Goal: Task Accomplishment & Management: Complete application form

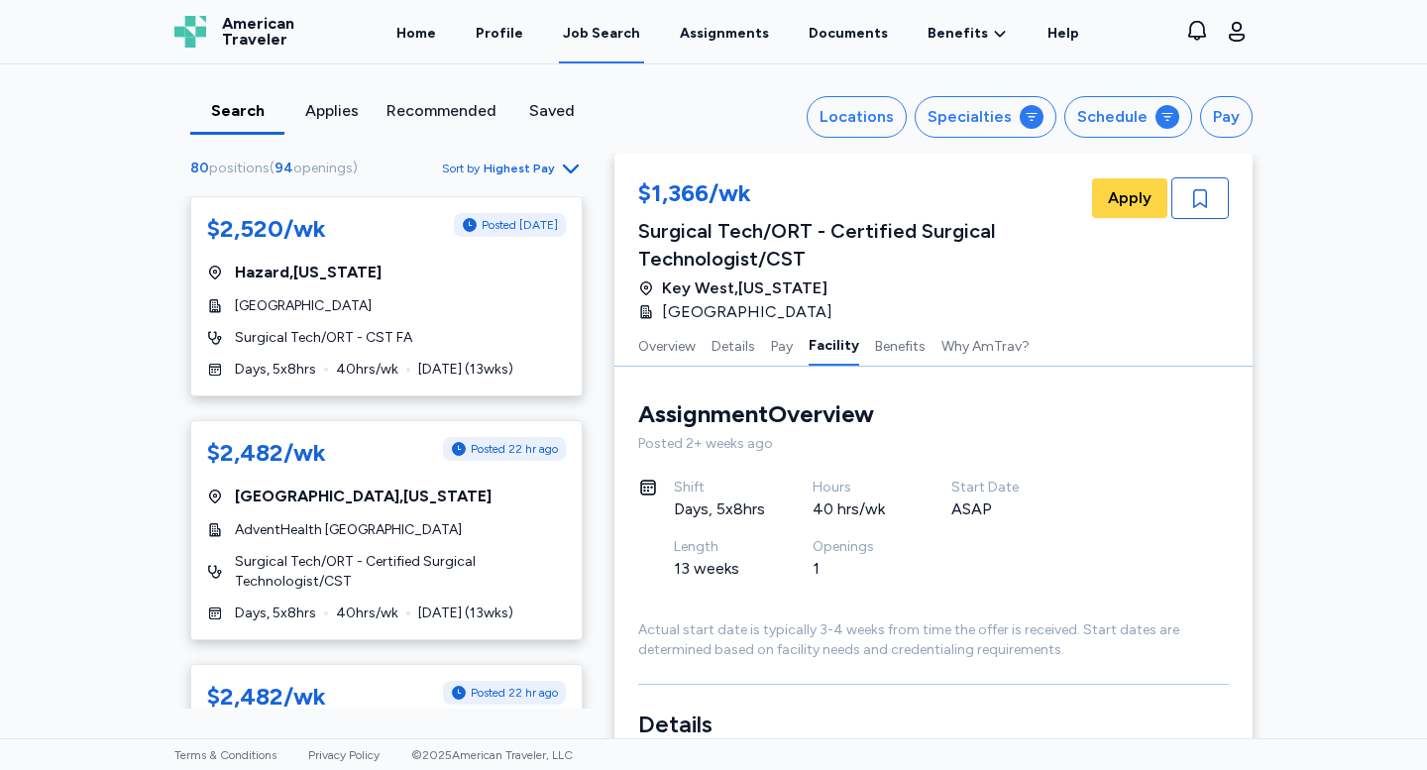
scroll to position [2219, 0]
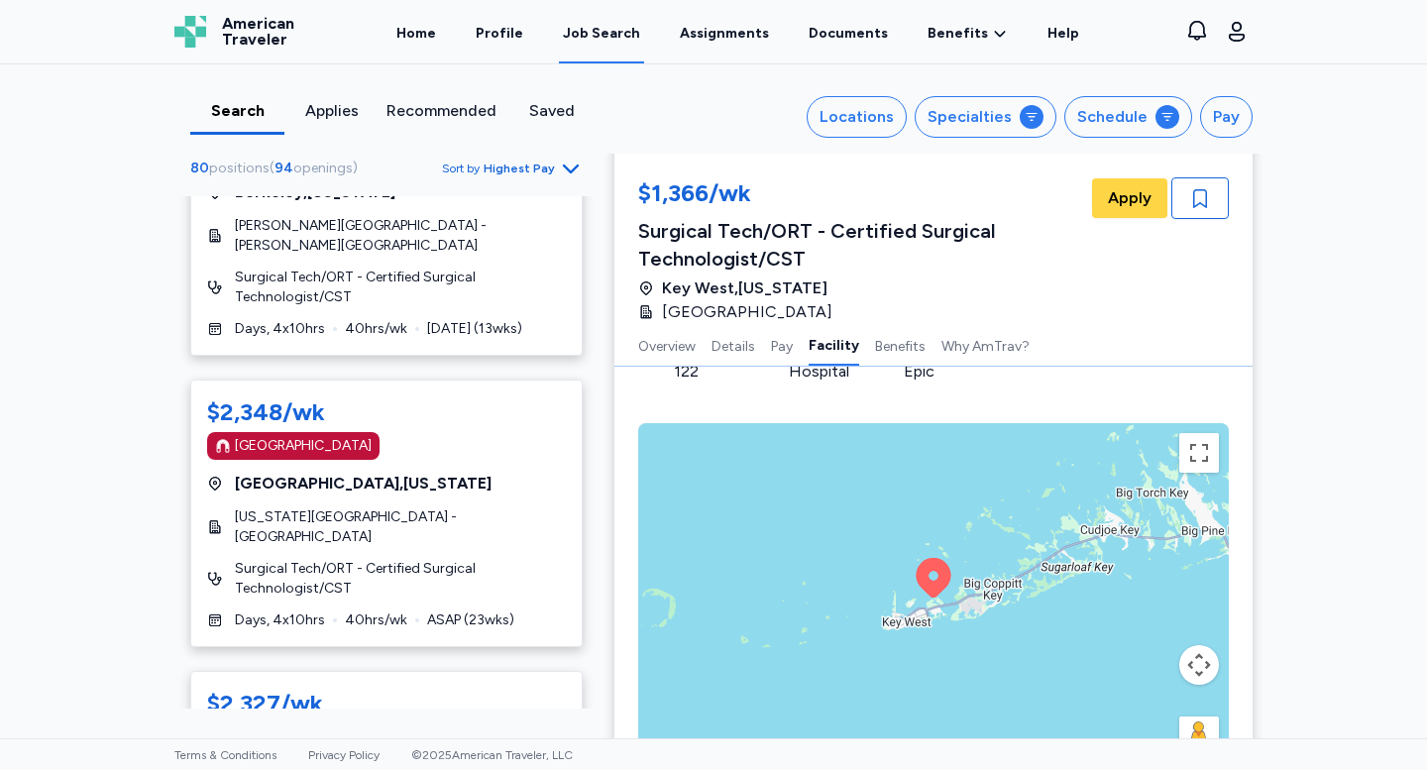
click at [561, 166] on icon "button" at bounding box center [571, 169] width 24 height 24
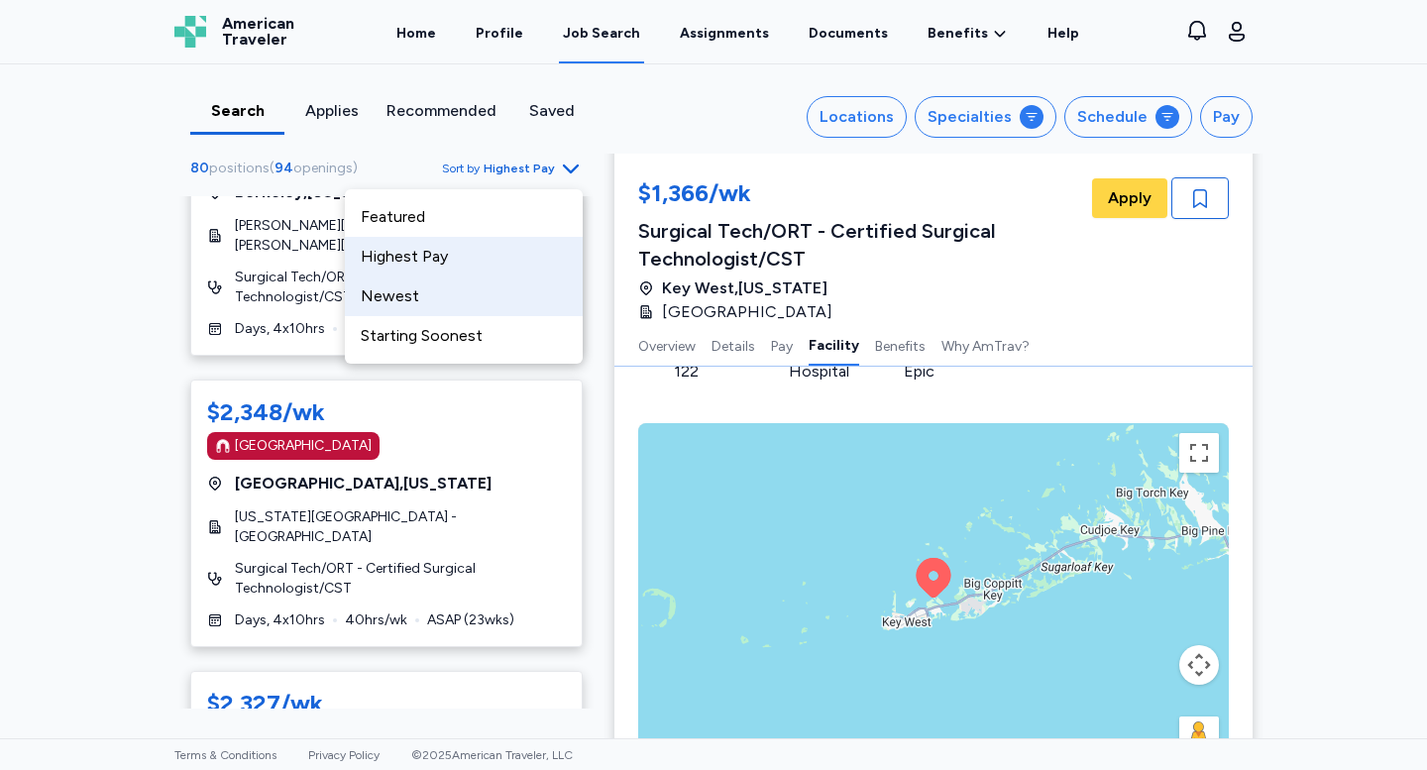
click at [502, 307] on div "Newest" at bounding box center [464, 297] width 238 height 40
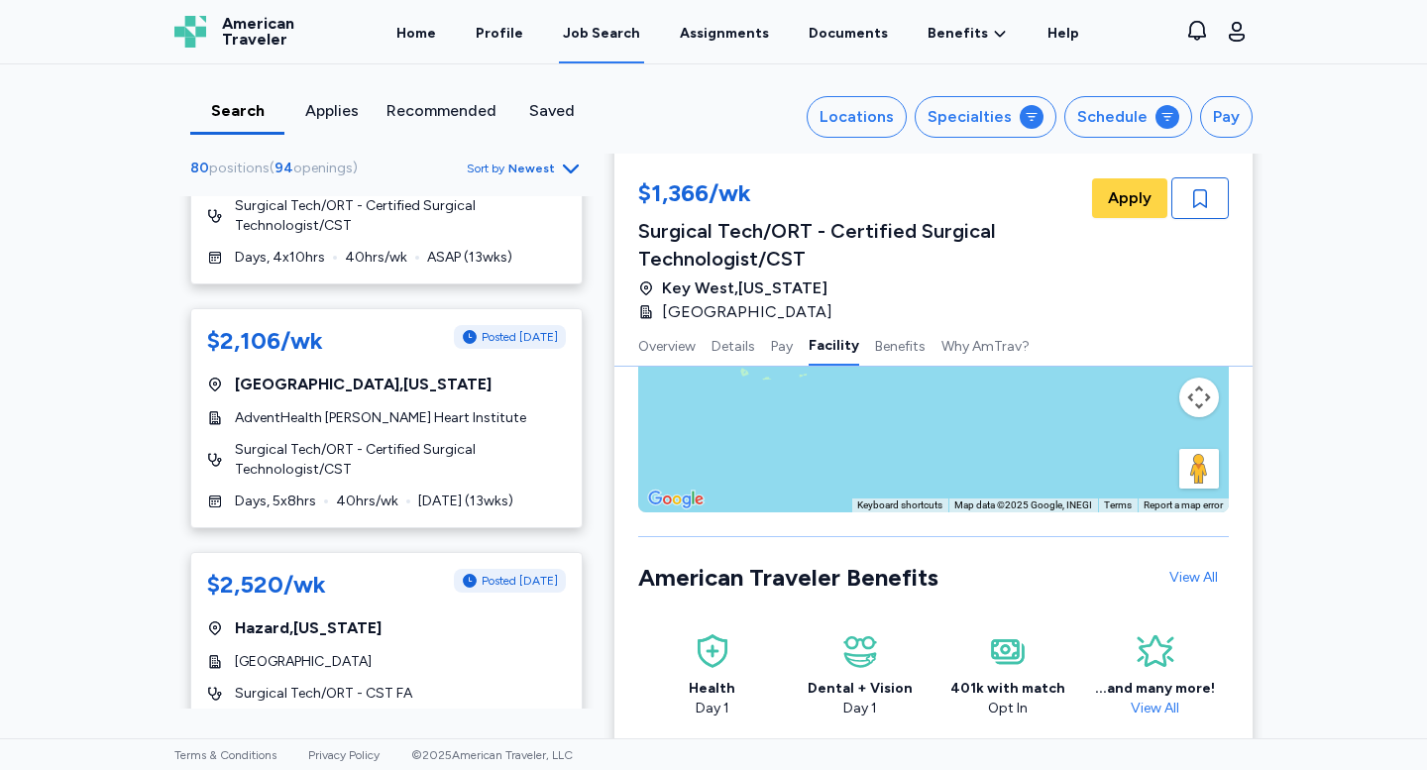
scroll to position [1641, 0]
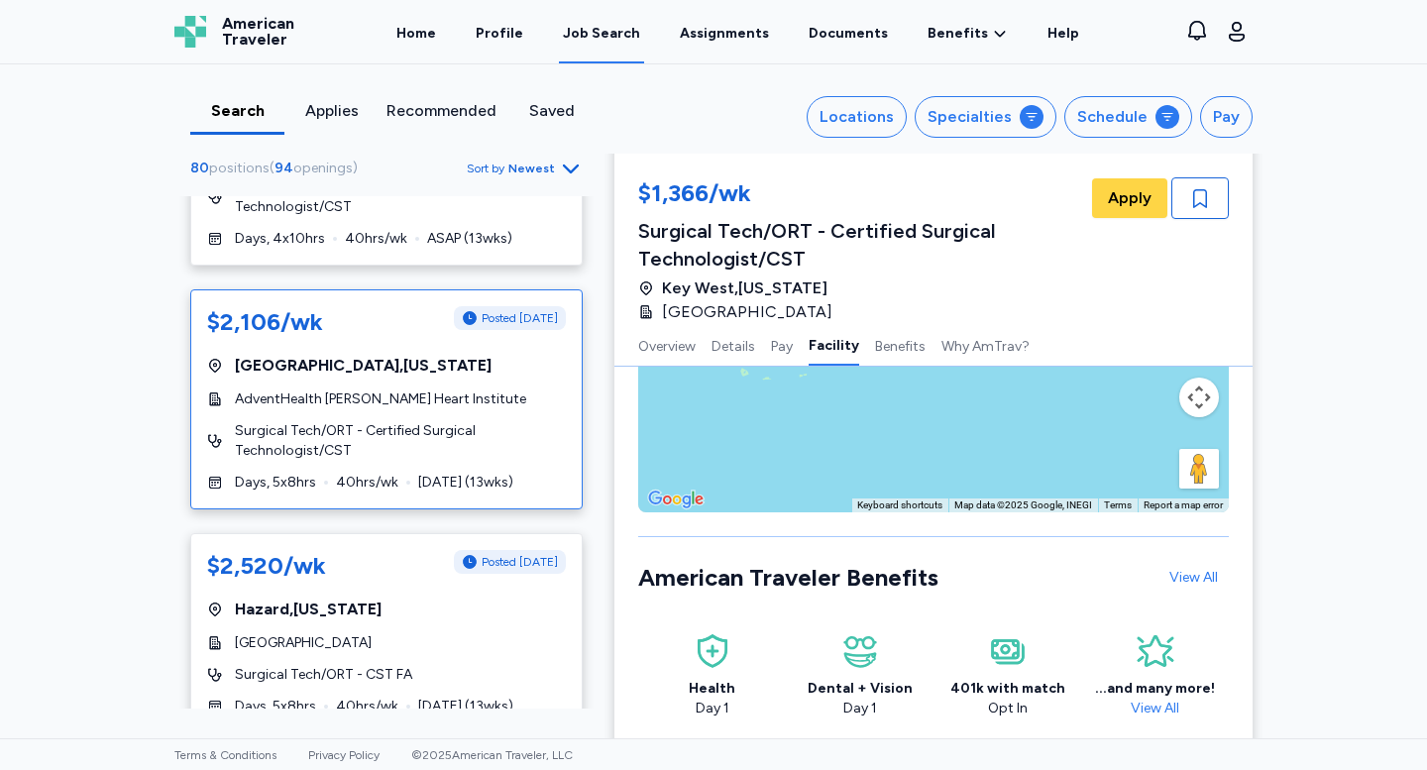
click at [406, 422] on span "Surgical Tech/ORT - Certified Surgical Technologist/CST" at bounding box center [400, 441] width 331 height 40
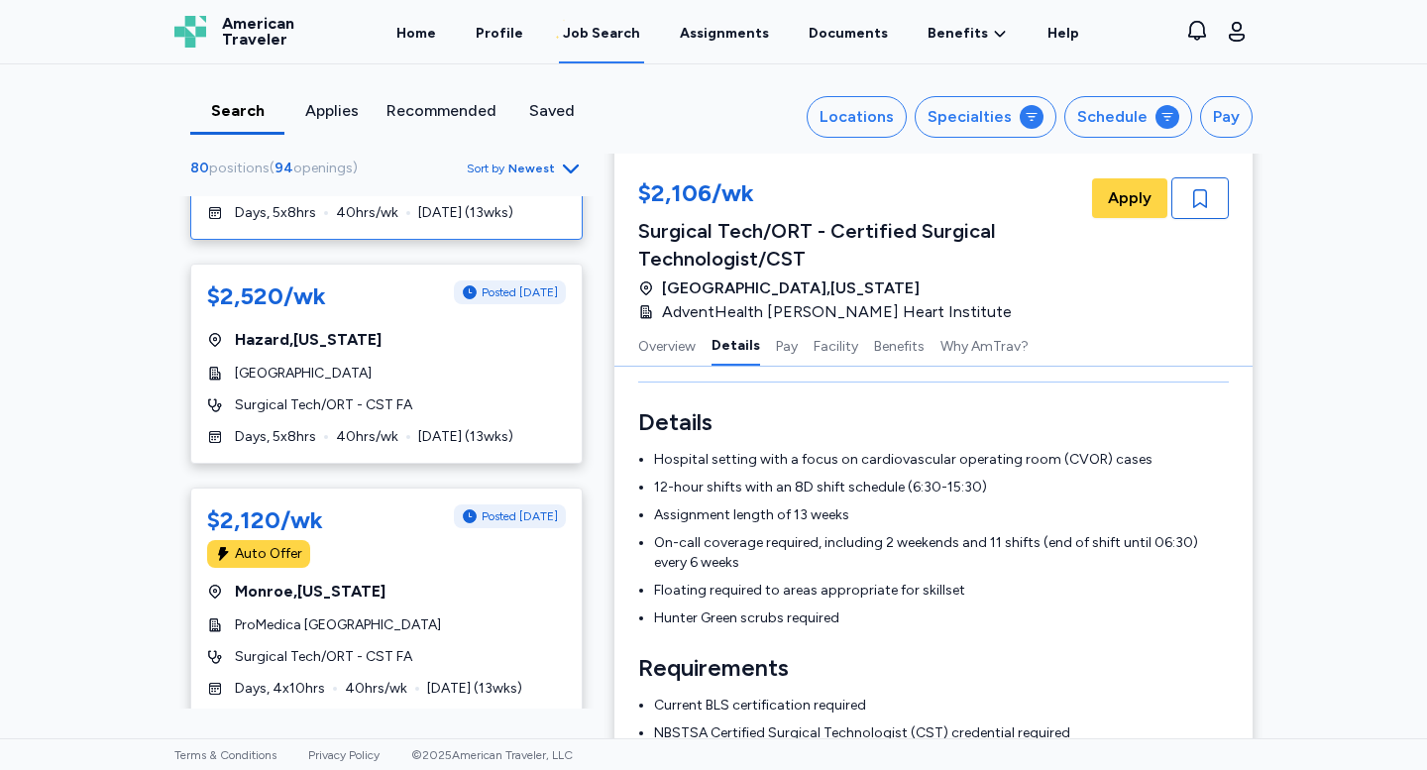
scroll to position [1925, 0]
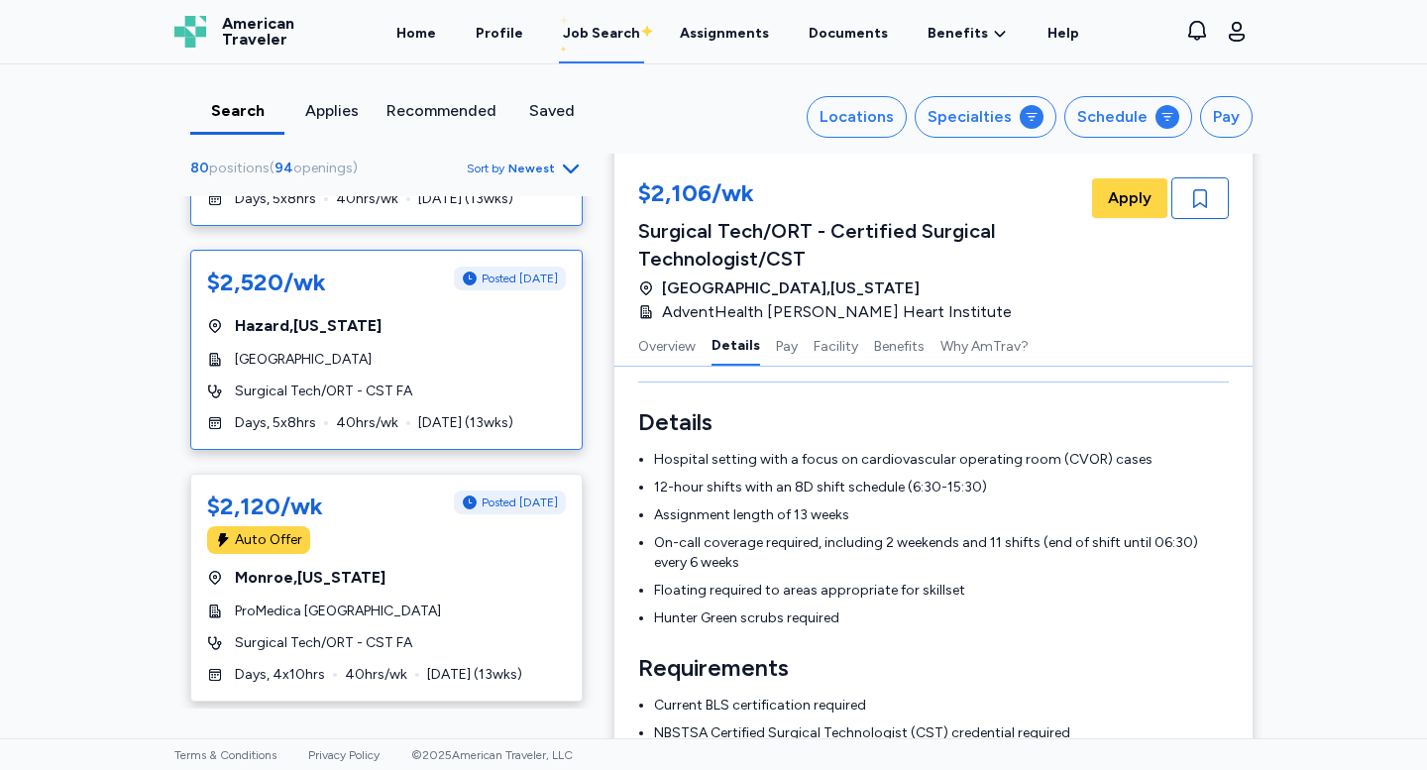
click at [398, 382] on span "Surgical Tech/ORT - CST FA" at bounding box center [323, 392] width 177 height 20
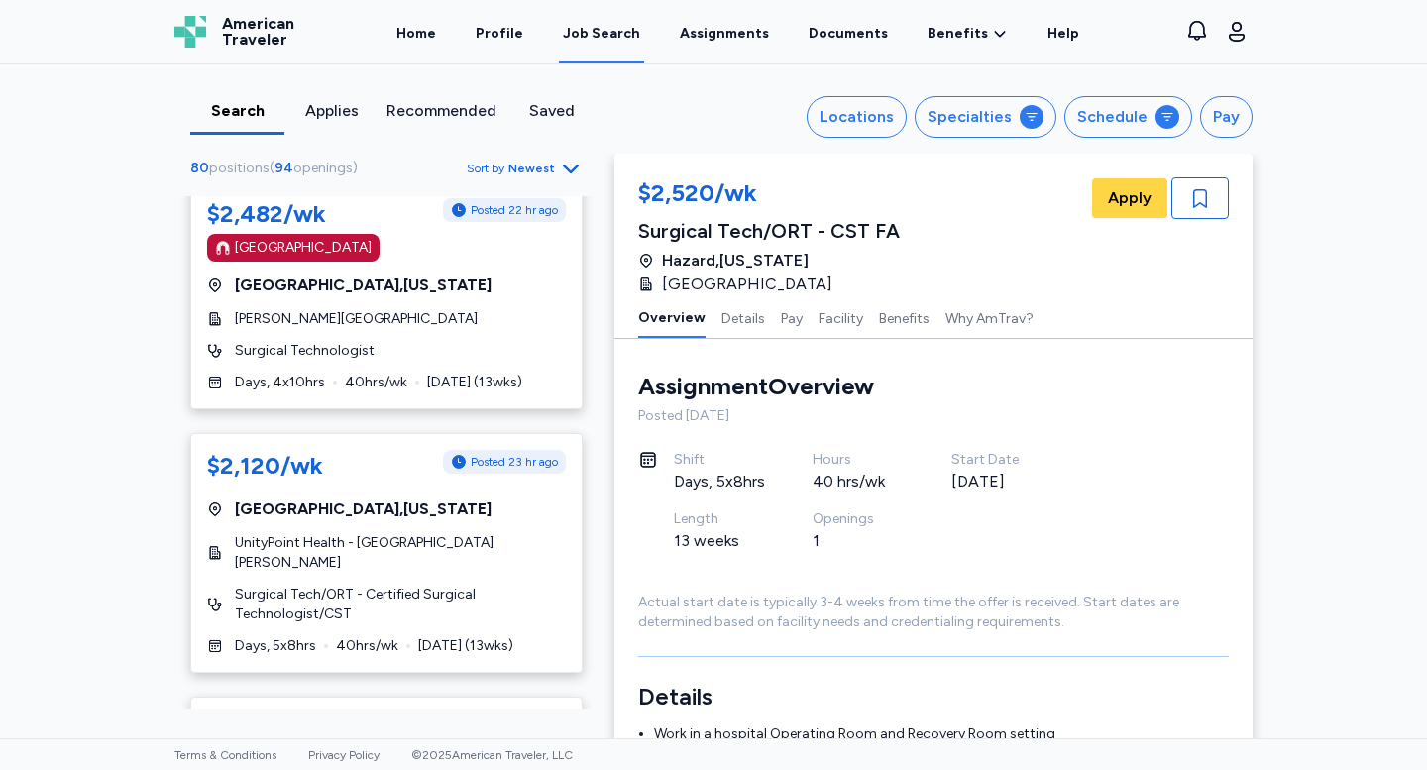
scroll to position [771, 0]
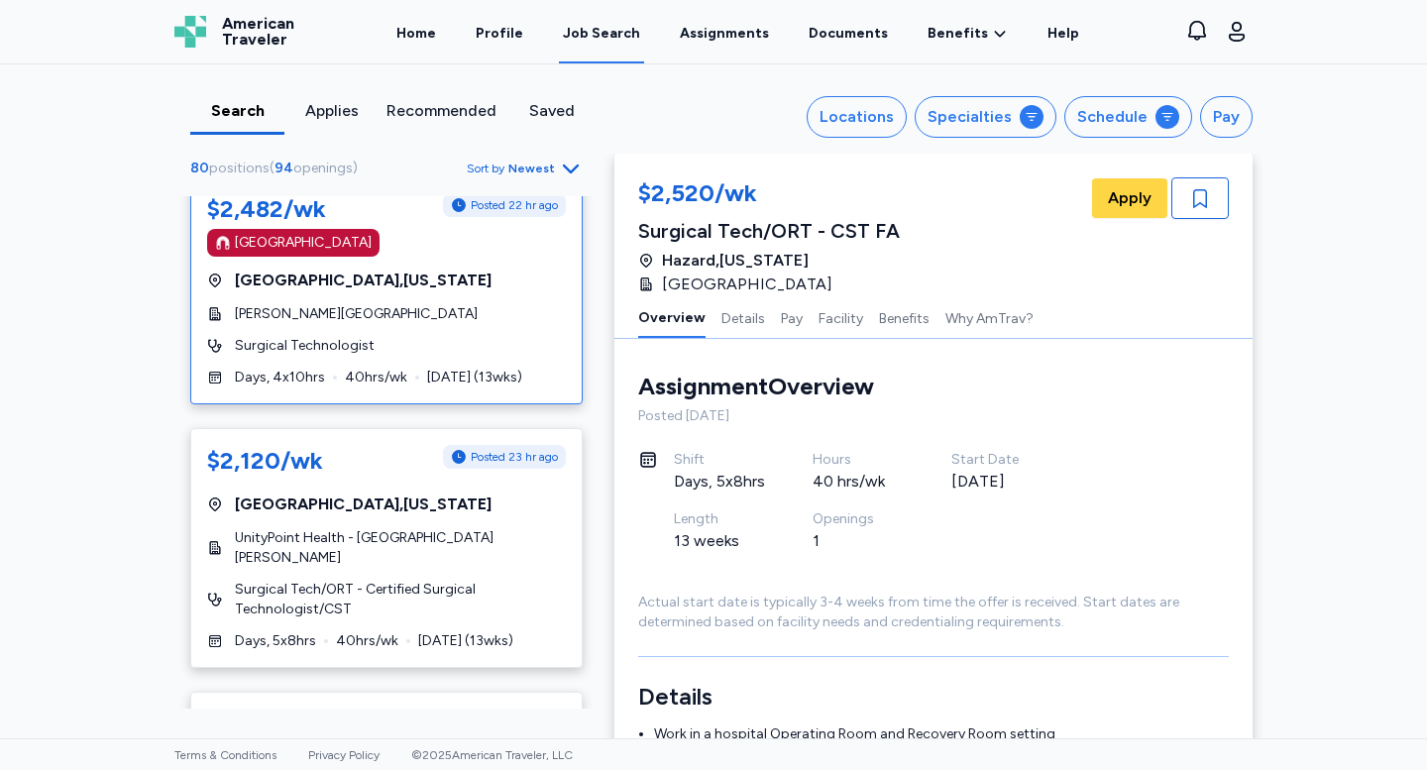
click at [481, 249] on div "[GEOGRAPHIC_DATA]" at bounding box center [386, 243] width 359 height 28
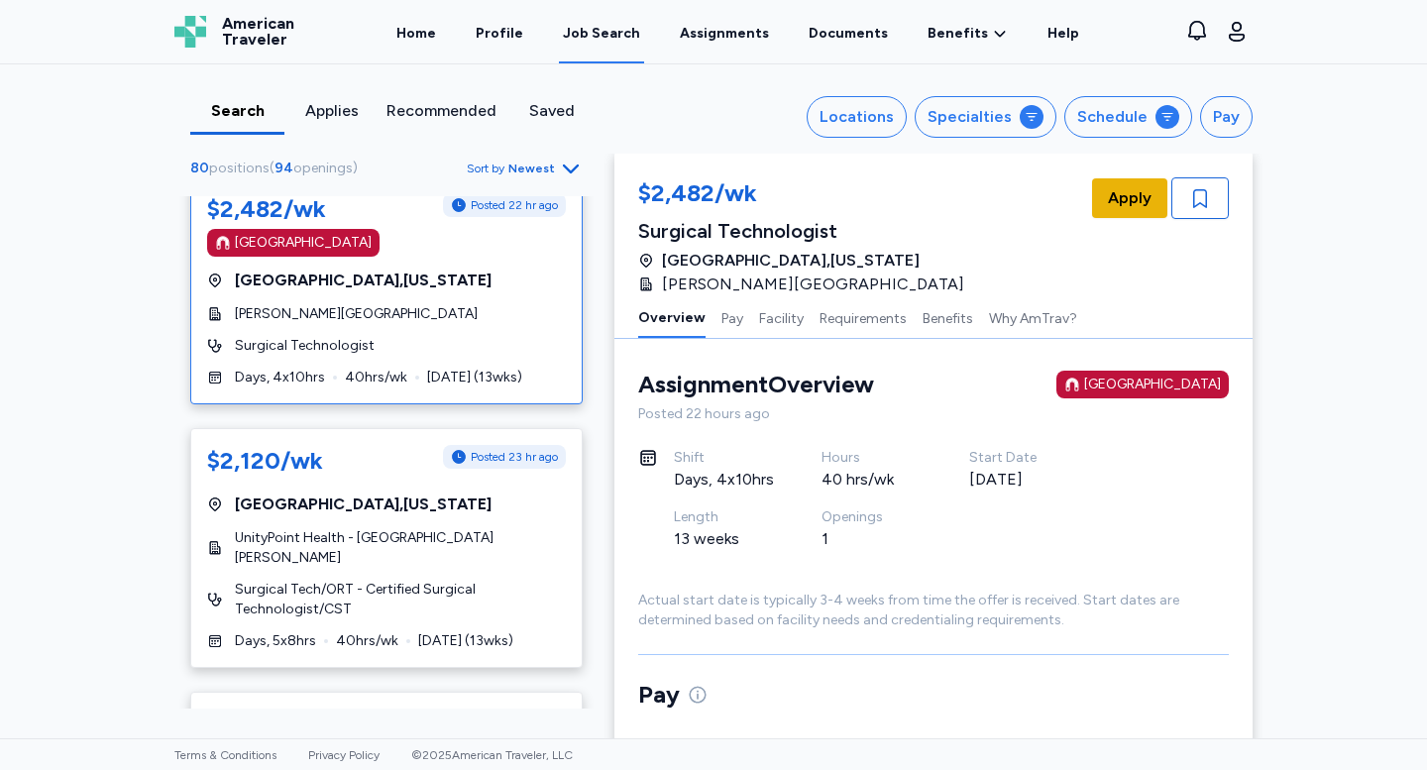
click at [1140, 191] on span "Apply" at bounding box center [1130, 198] width 44 height 24
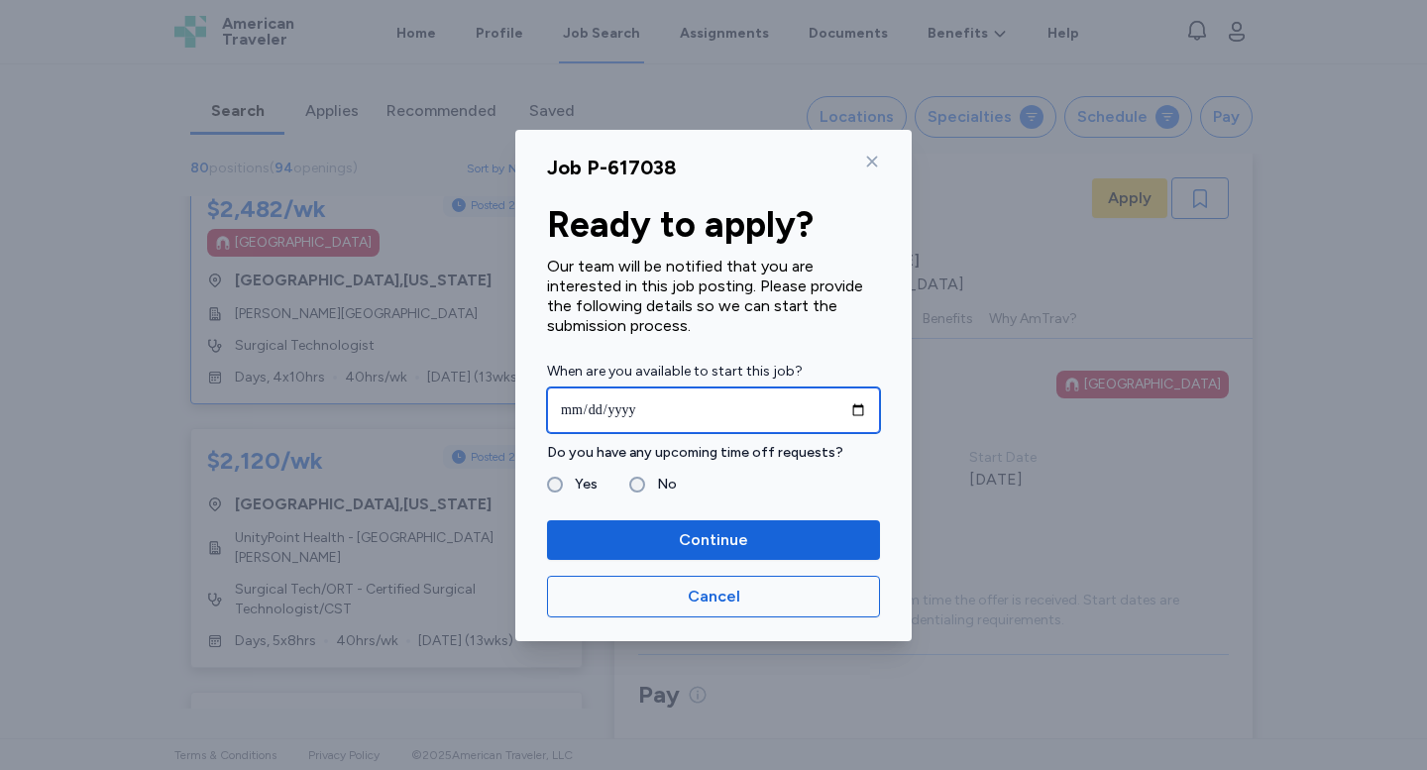
click at [664, 407] on input "date" at bounding box center [713, 410] width 333 height 46
click at [852, 410] on input "date" at bounding box center [713, 410] width 333 height 46
type input "**********"
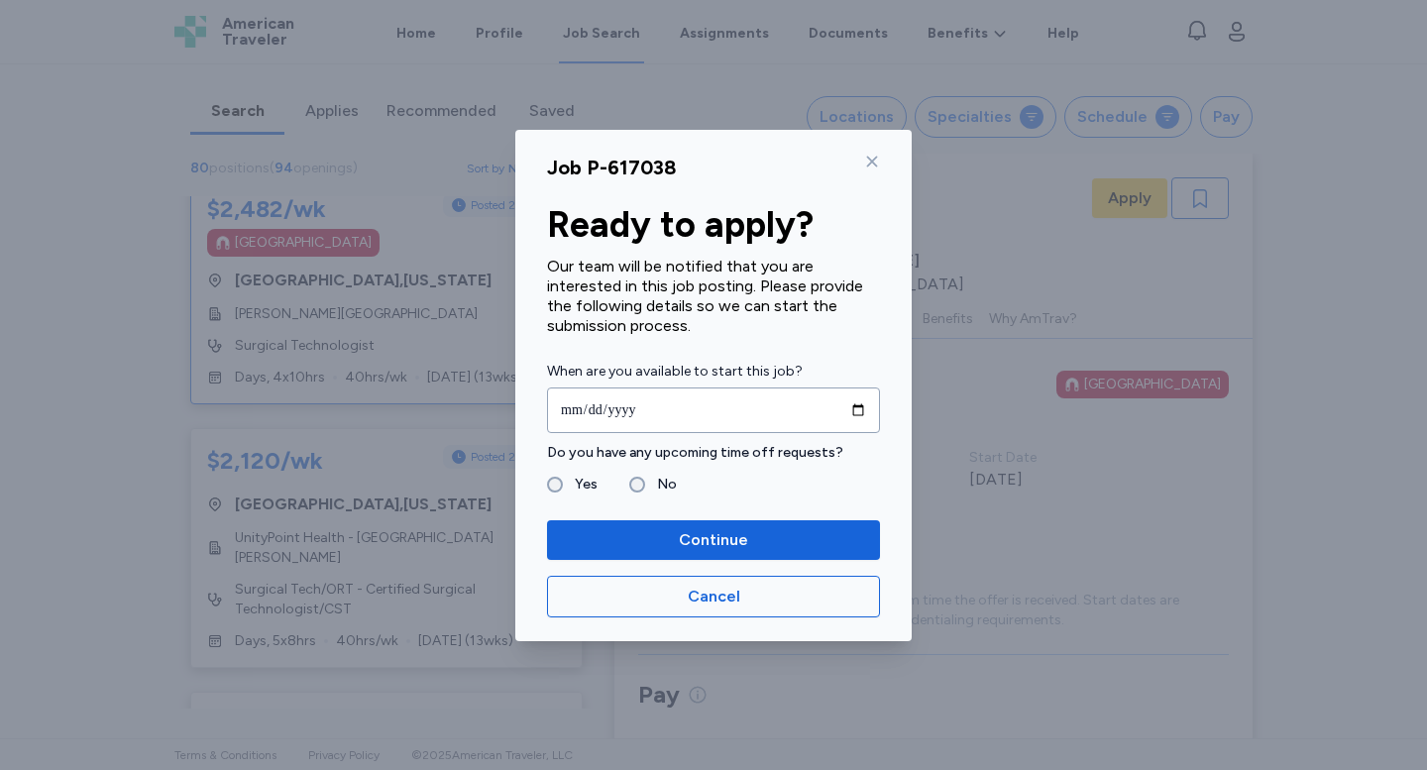
click at [586, 482] on label "Yes" at bounding box center [580, 485] width 35 height 24
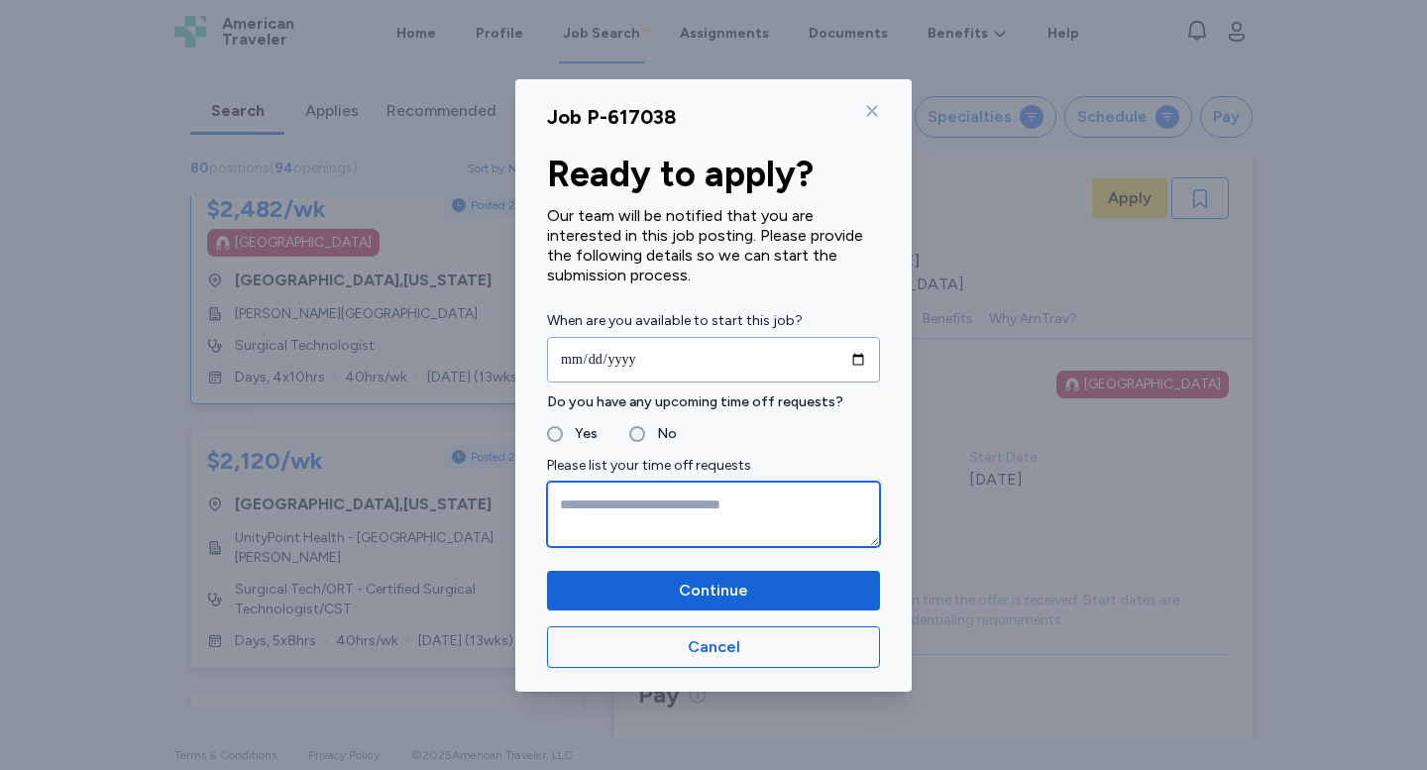
click at [596, 533] on textarea at bounding box center [713, 514] width 333 height 65
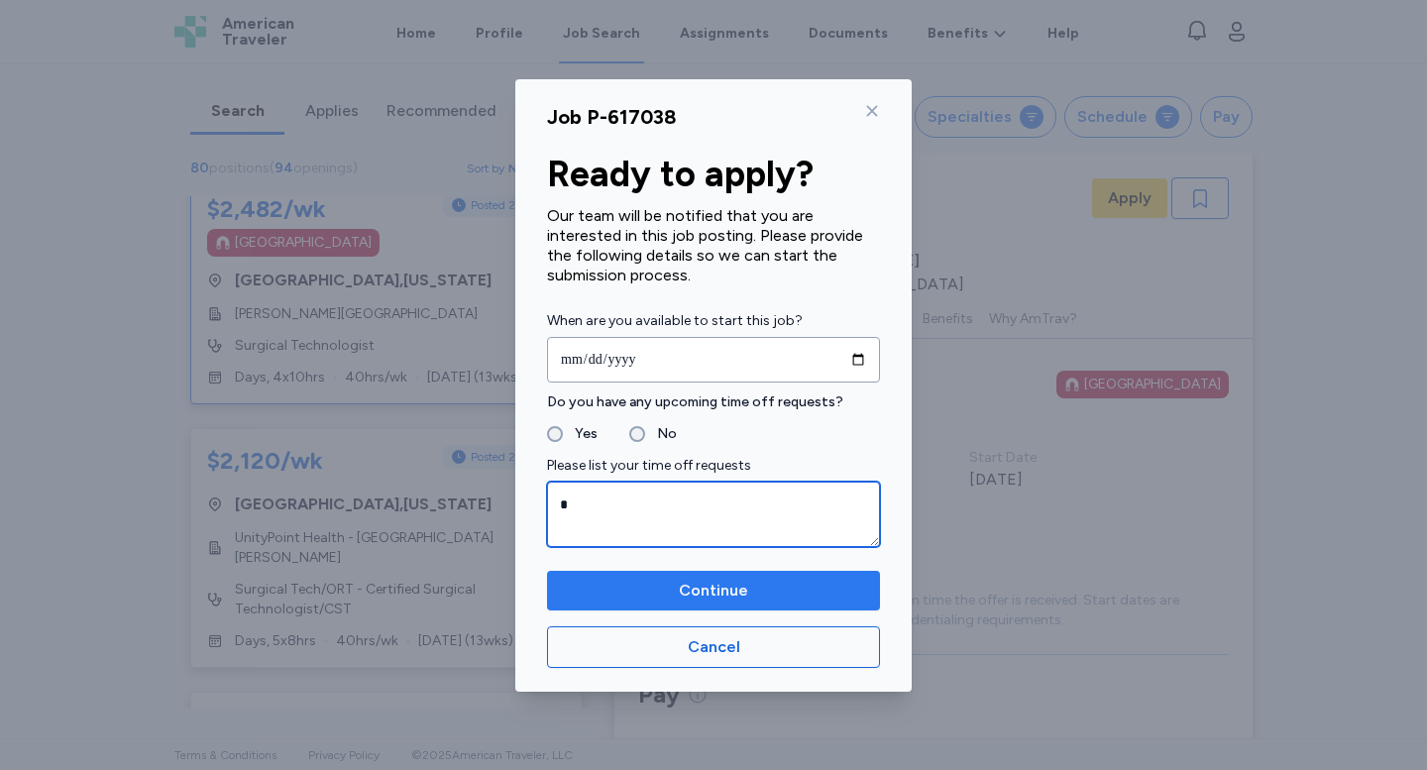
type textarea "*"
click at [592, 591] on span "Continue" at bounding box center [713, 591] width 301 height 24
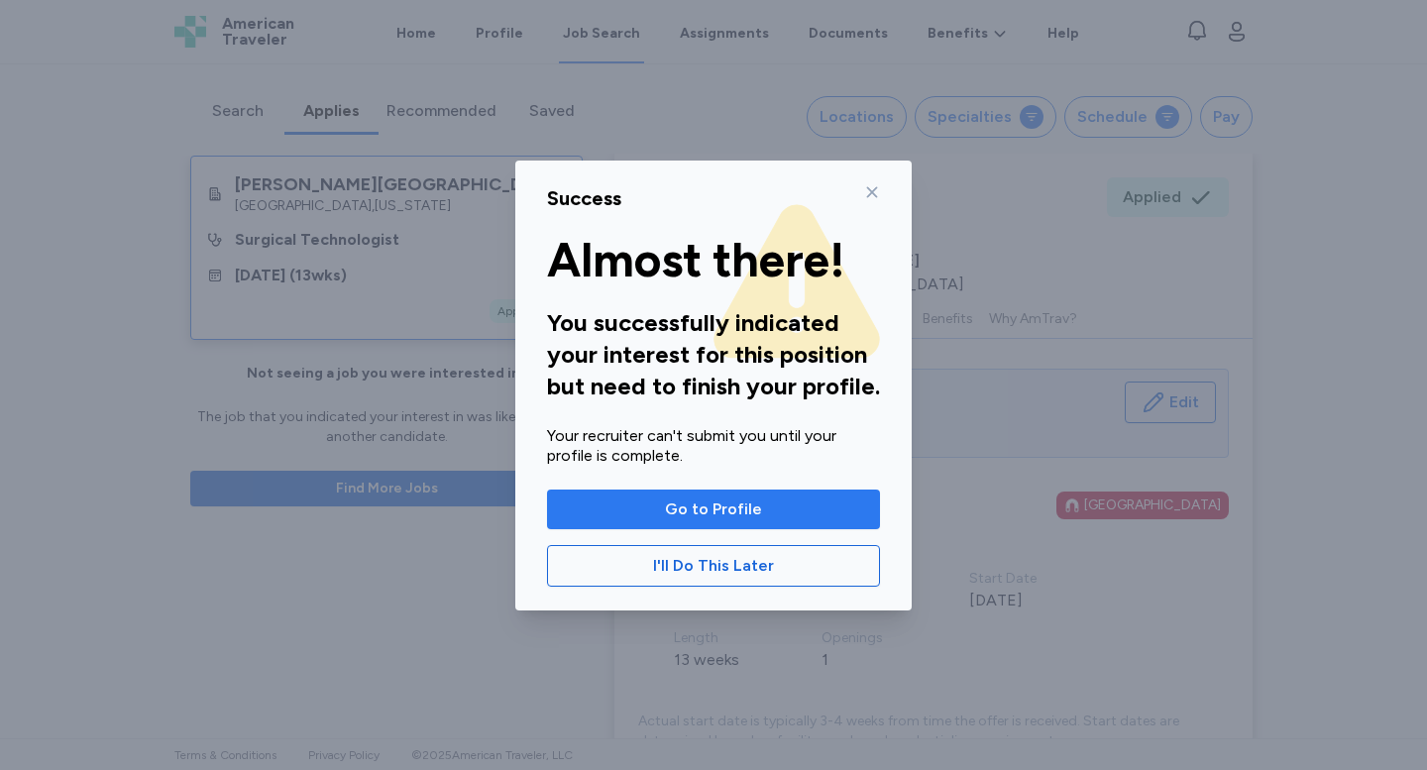
click at [725, 520] on span "Go to Profile" at bounding box center [713, 510] width 97 height 24
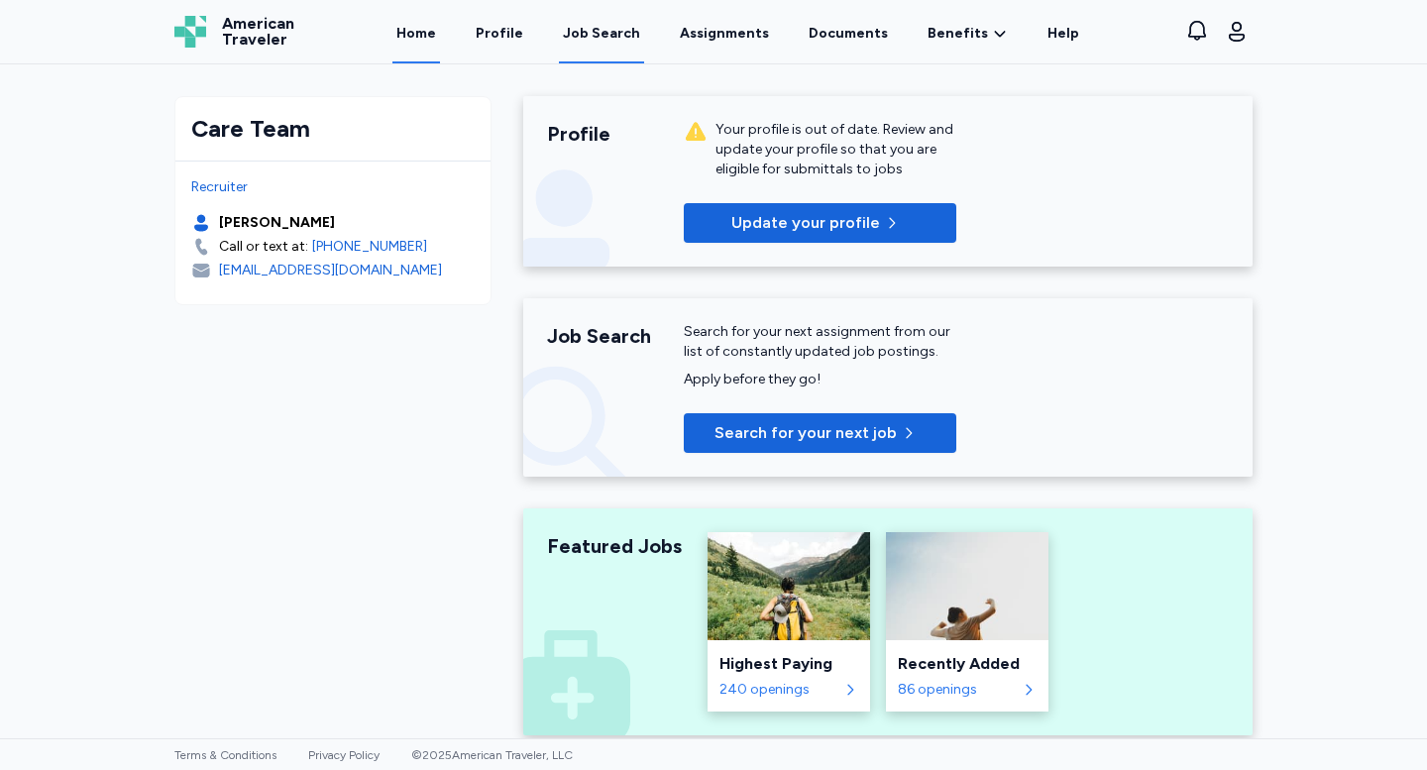
click at [625, 44] on link "Job Search" at bounding box center [601, 32] width 85 height 61
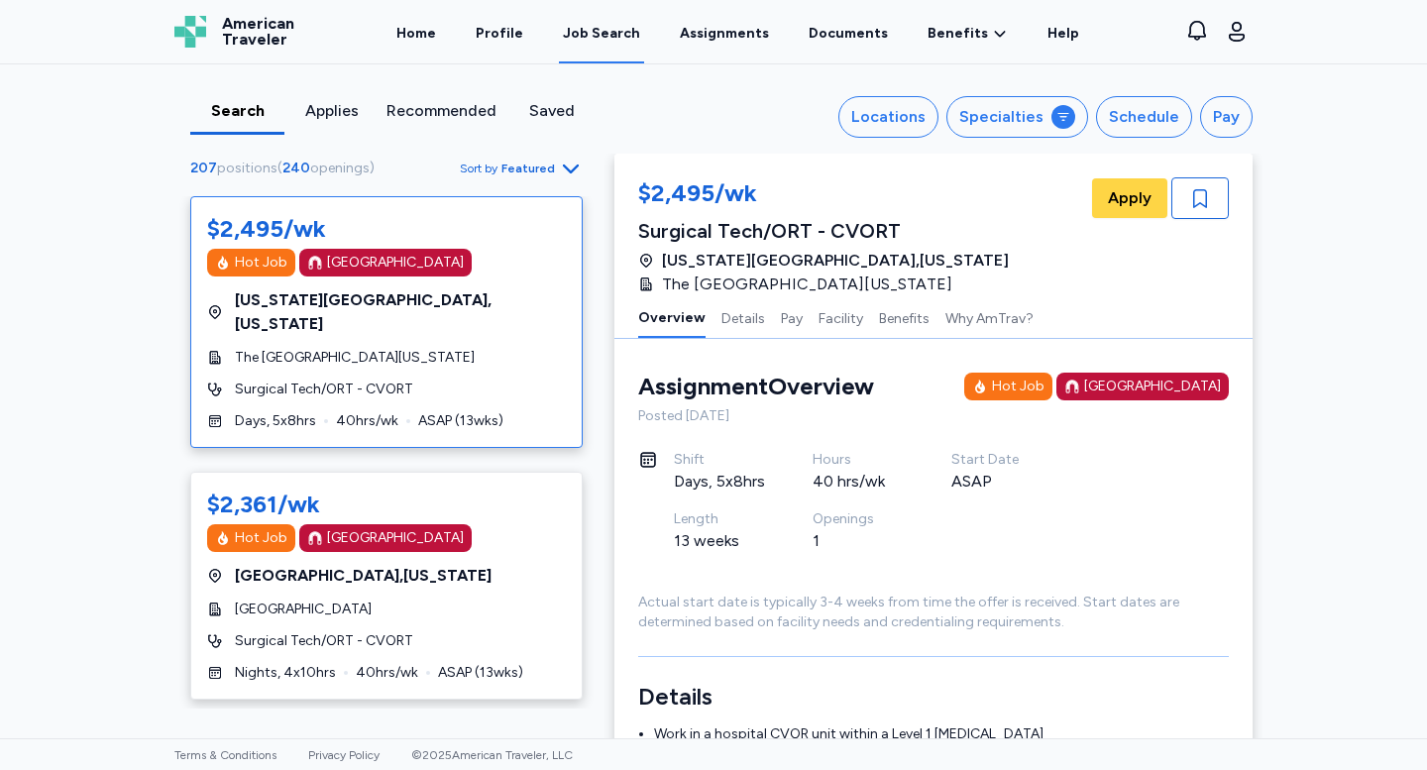
click at [541, 164] on span "Featured" at bounding box center [528, 169] width 54 height 16
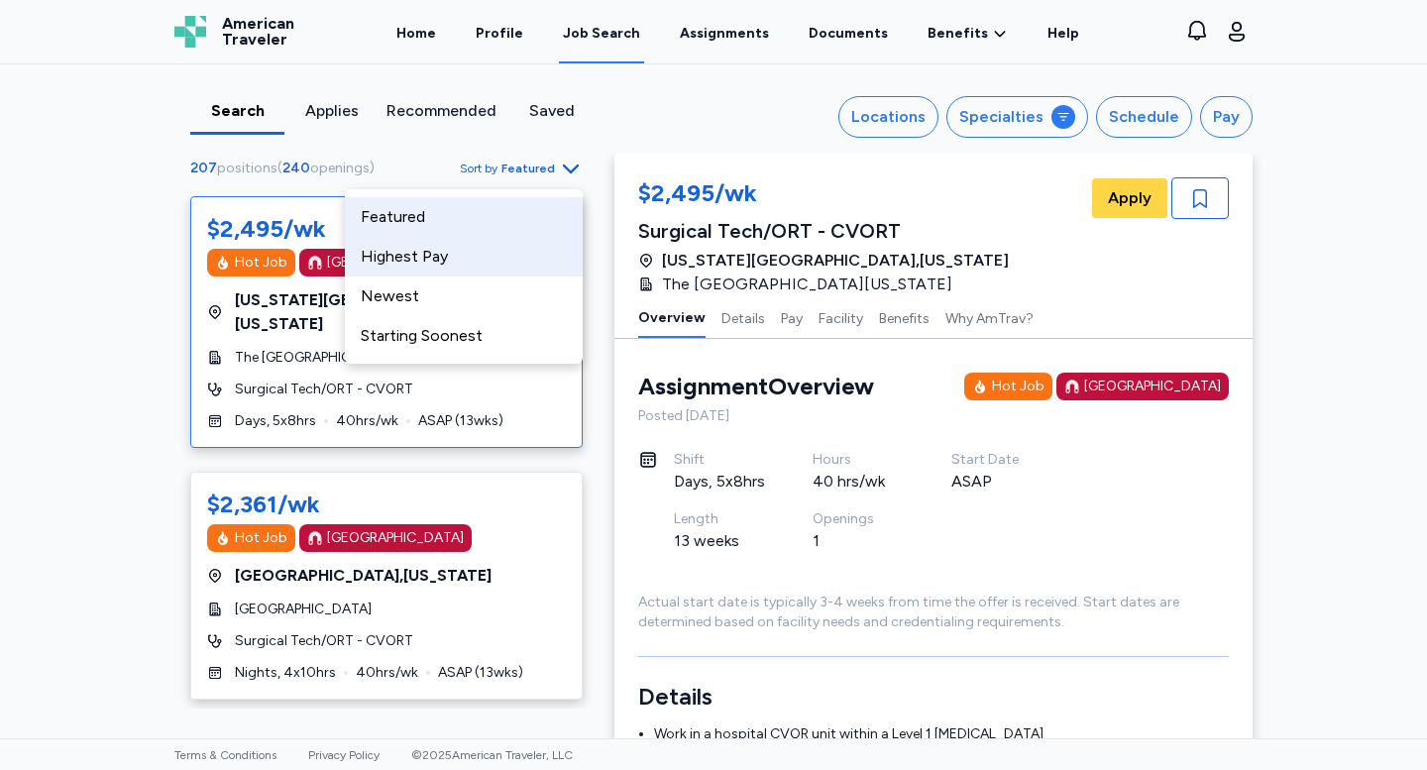
click at [524, 241] on div "Highest Pay" at bounding box center [464, 257] width 238 height 40
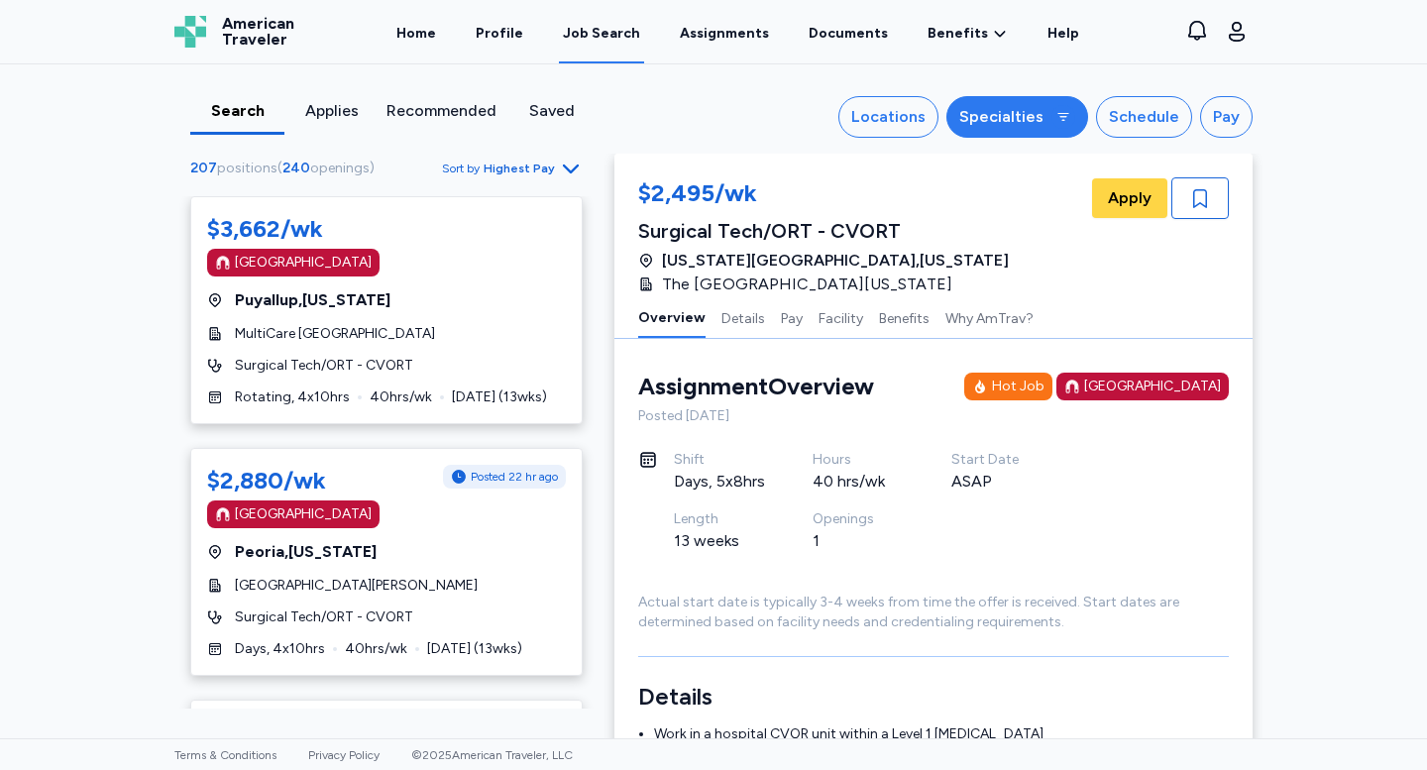
click at [988, 108] on div "Specialties" at bounding box center [1001, 117] width 84 height 24
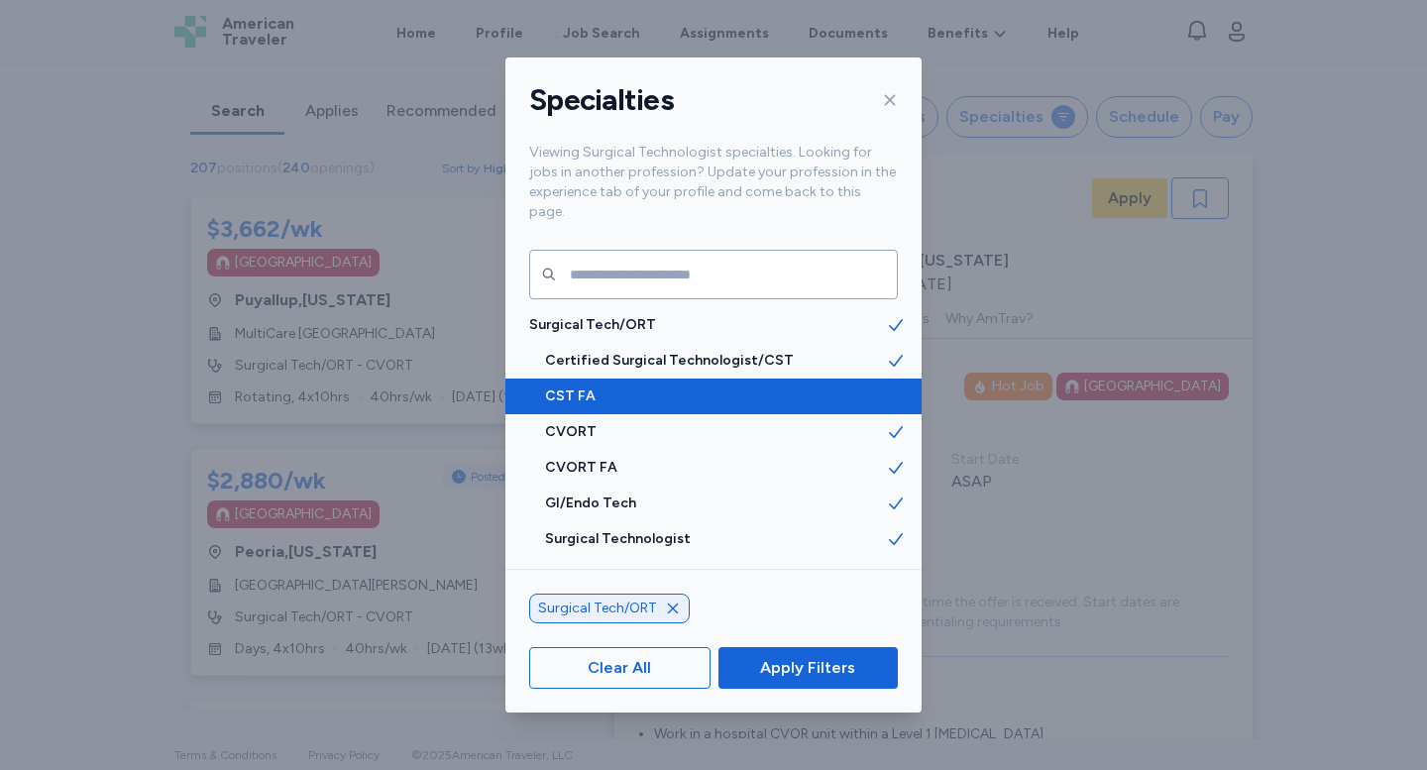
click at [792, 387] on span "CST FA" at bounding box center [715, 397] width 341 height 20
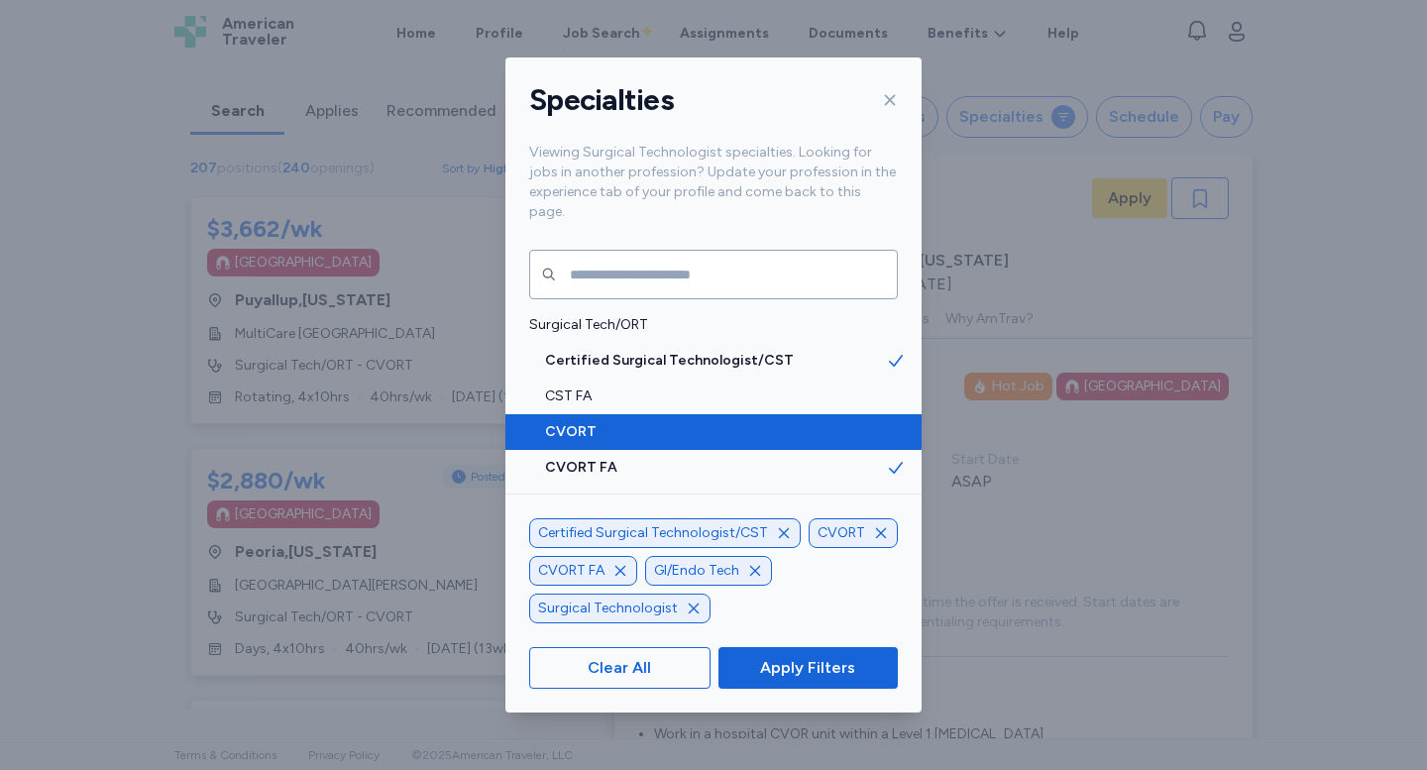
click at [792, 422] on span "CVORT" at bounding box center [715, 432] width 341 height 20
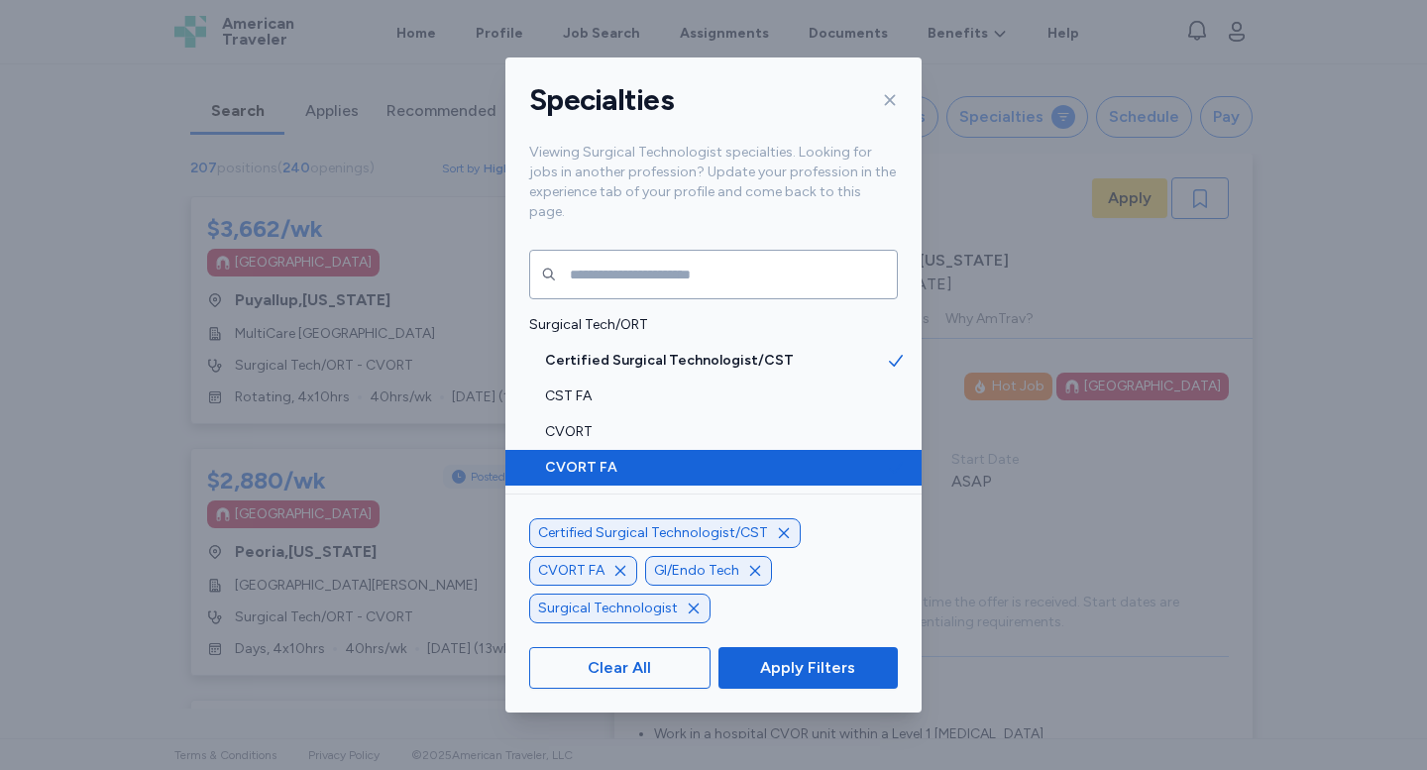
click at [792, 458] on span "CVORT FA" at bounding box center [715, 468] width 341 height 20
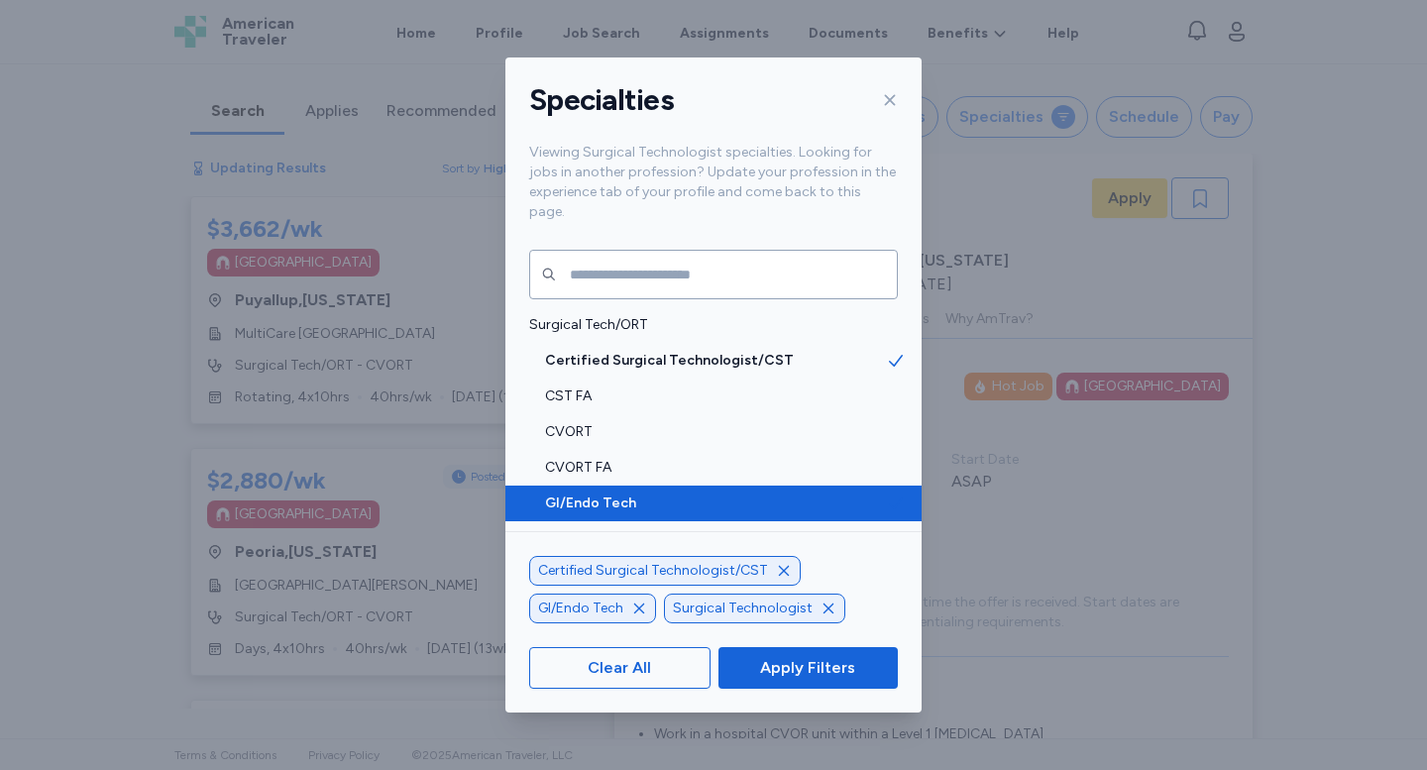
click at [792, 494] on span "GI/Endo Tech" at bounding box center [715, 504] width 341 height 20
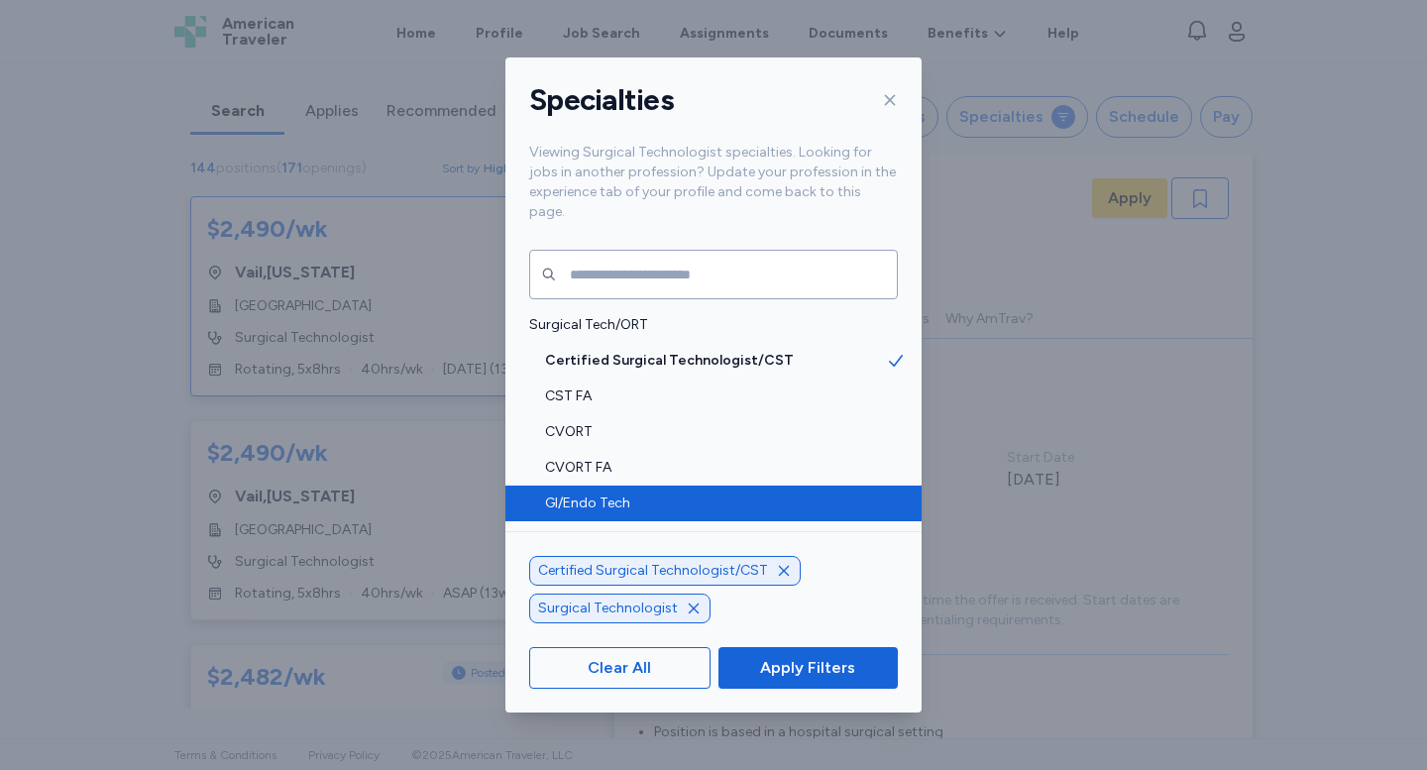
scroll to position [6, 0]
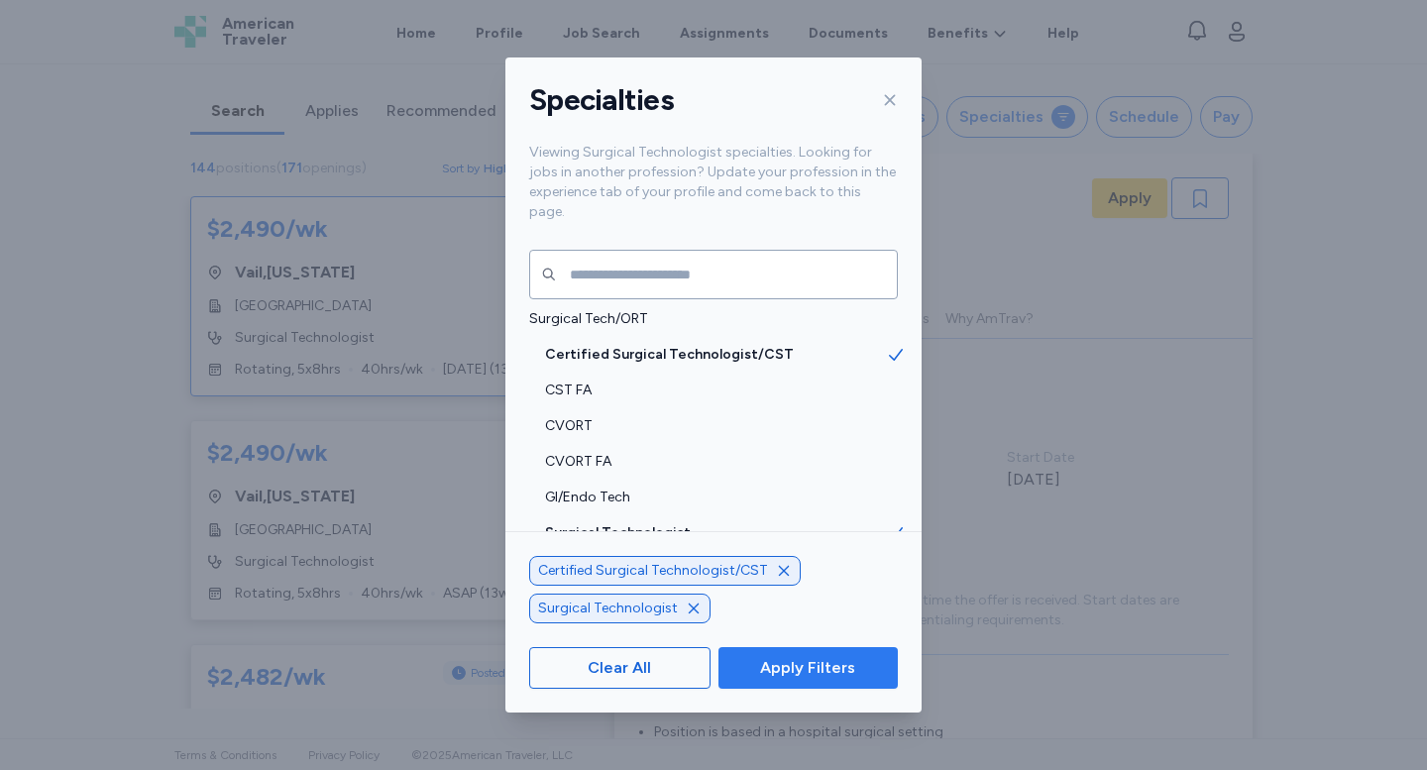
click at [812, 678] on span "Apply Filters" at bounding box center [807, 668] width 95 height 24
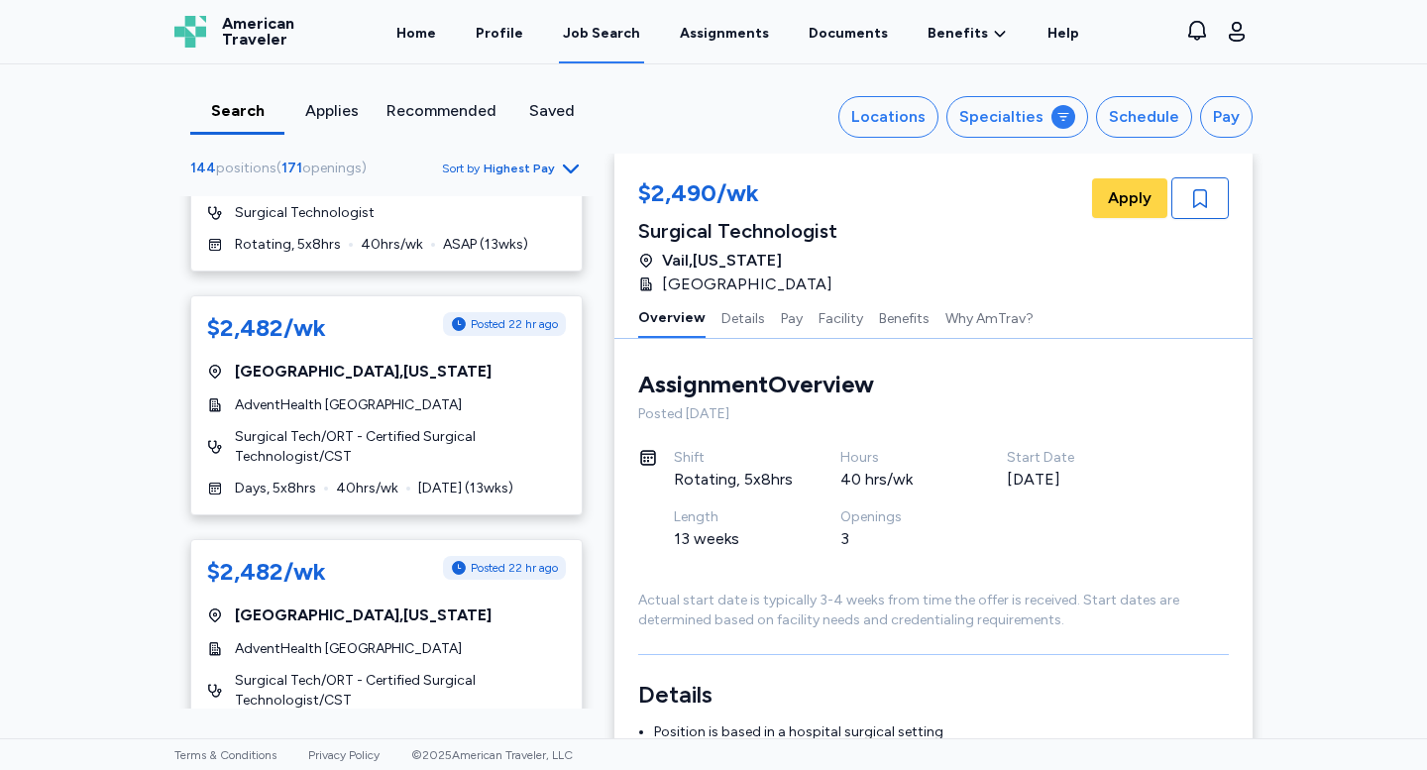
scroll to position [378, 0]
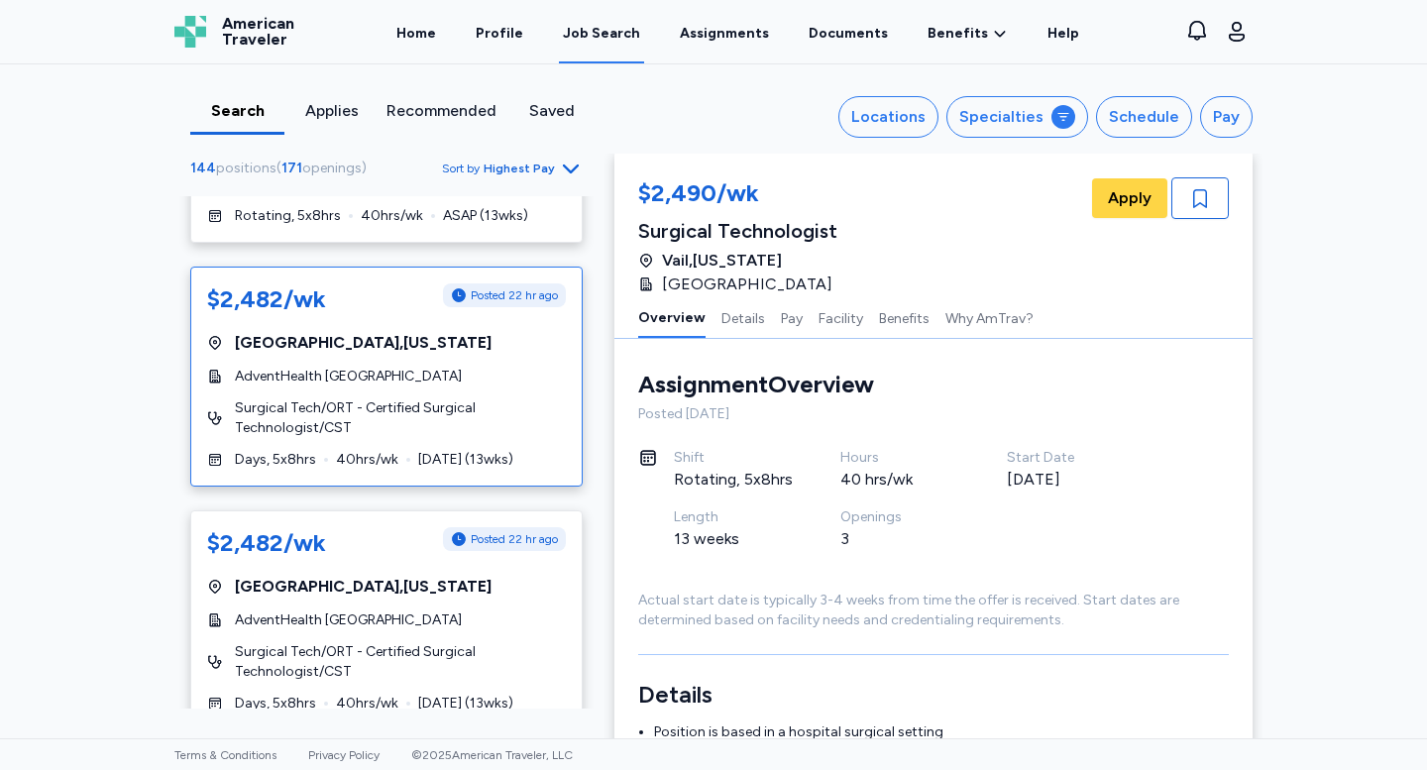
click at [518, 343] on div "[GEOGRAPHIC_DATA] , [US_STATE]" at bounding box center [386, 343] width 359 height 24
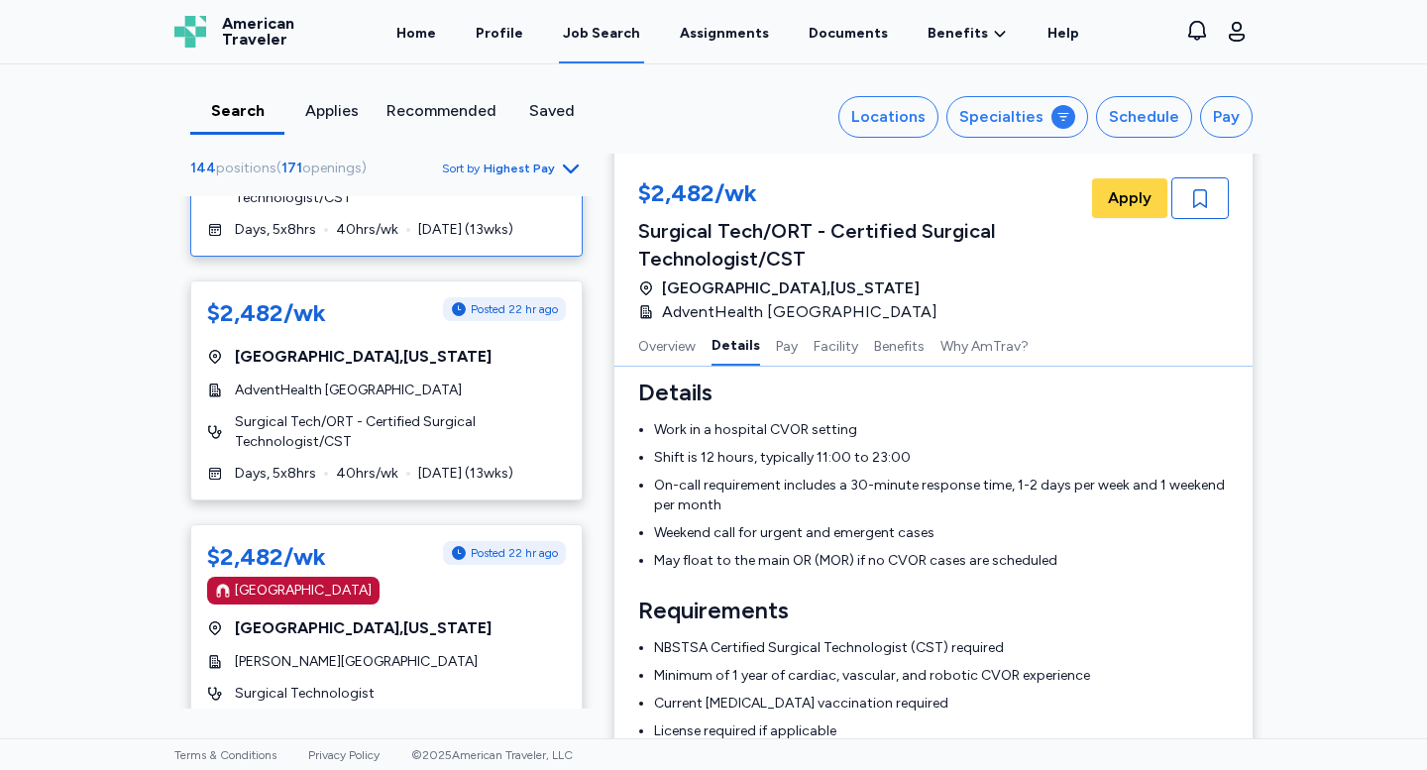
scroll to position [609, 0]
click at [490, 433] on span "Surgical Tech/ORT - Certified Surgical Technologist/CST" at bounding box center [400, 431] width 331 height 40
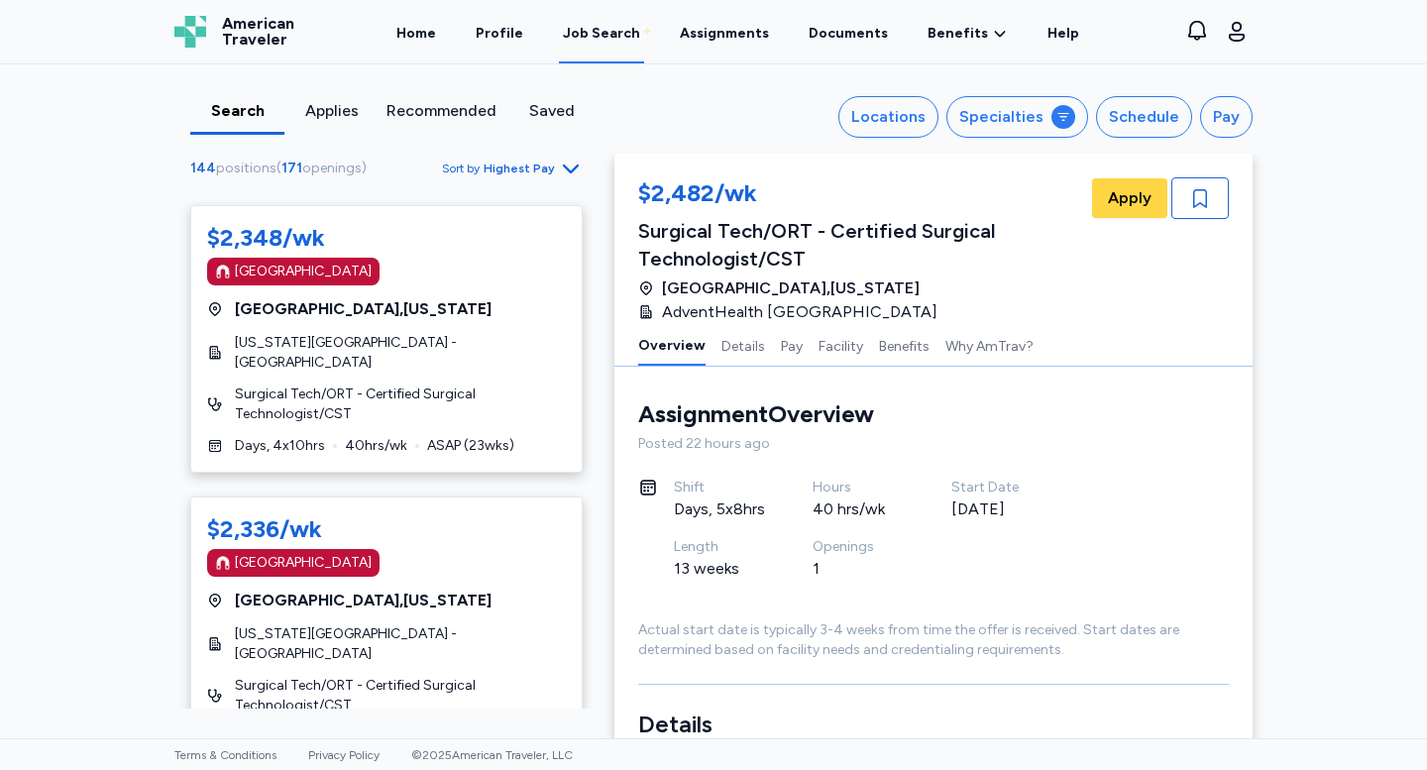
scroll to position [1703, 0]
click at [885, 125] on div "Locations" at bounding box center [888, 117] width 74 height 24
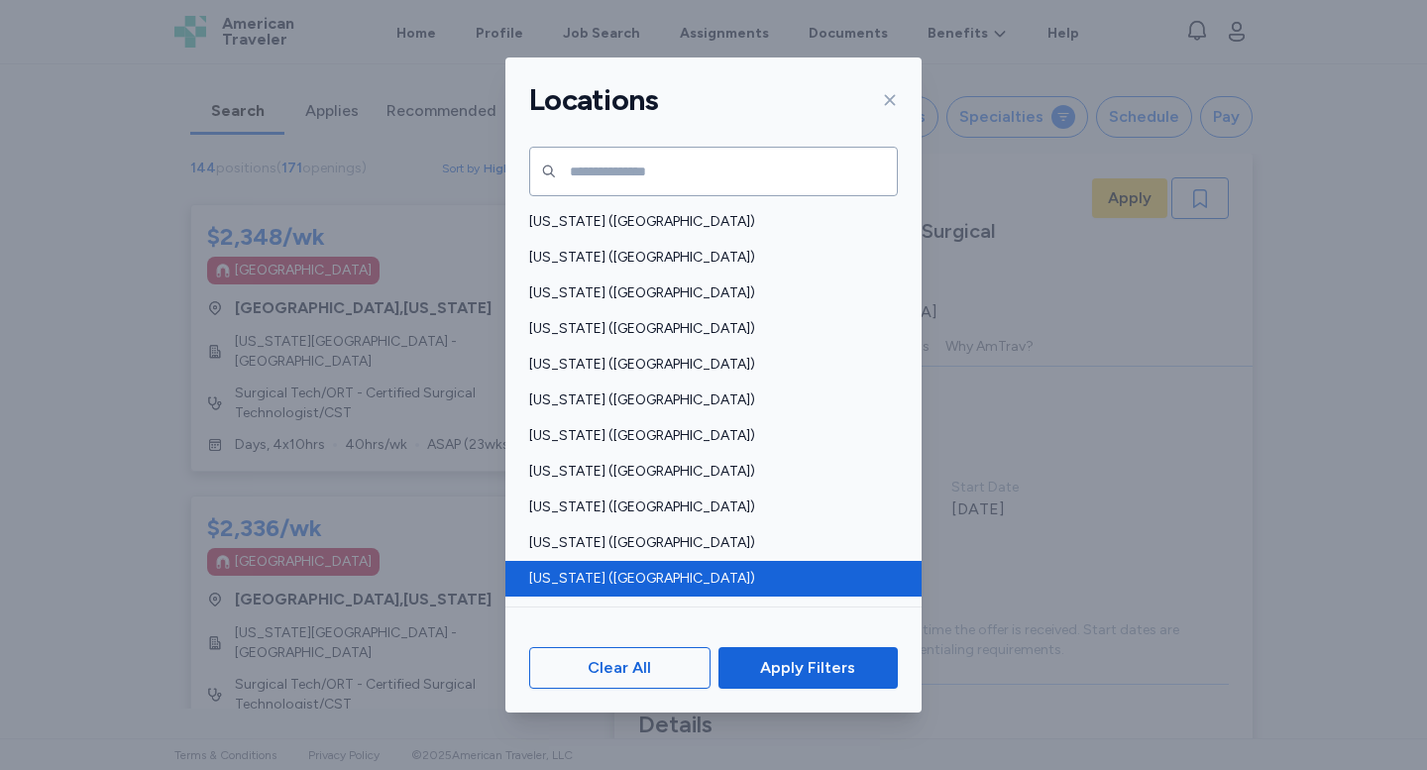
click at [579, 575] on span "[US_STATE] ([GEOGRAPHIC_DATA])" at bounding box center [707, 579] width 357 height 20
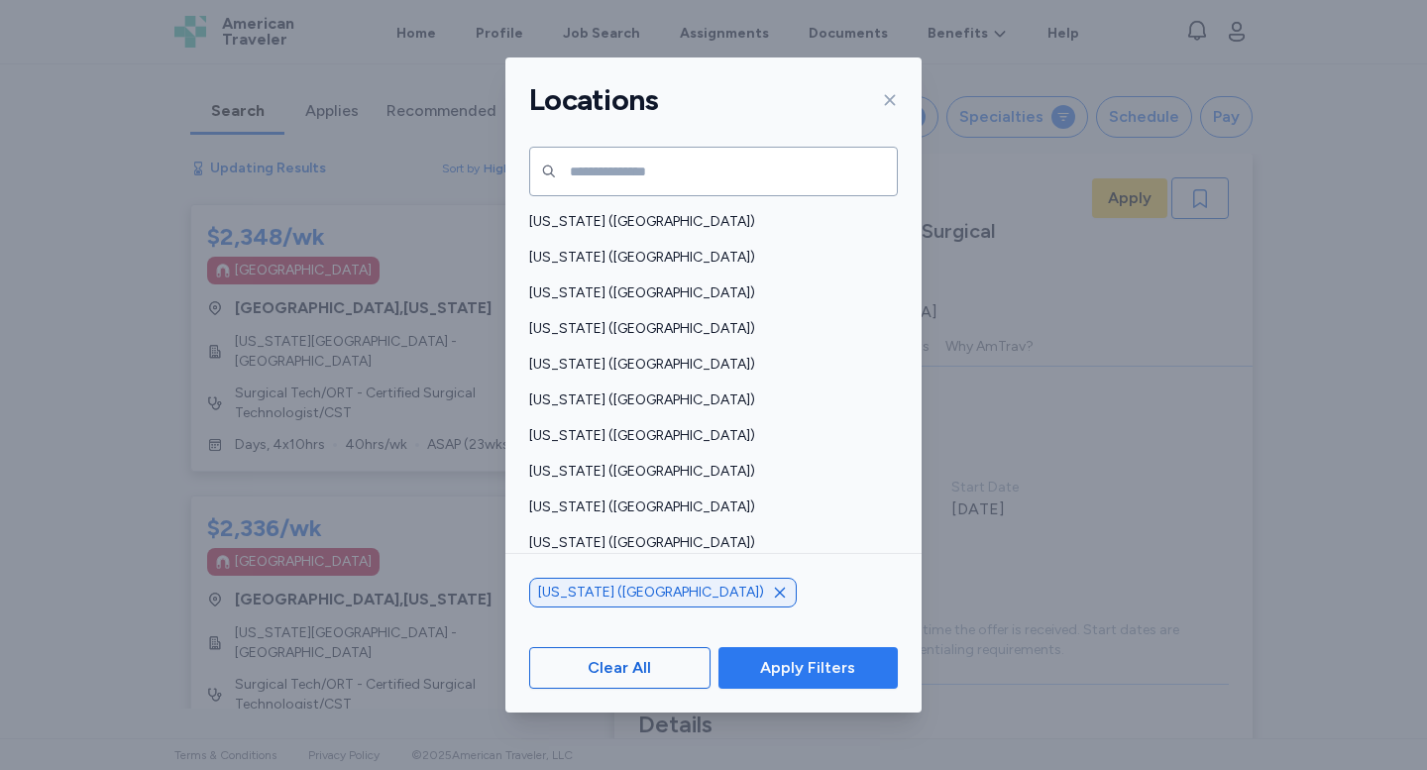
click at [779, 670] on span "Apply Filters" at bounding box center [807, 668] width 95 height 24
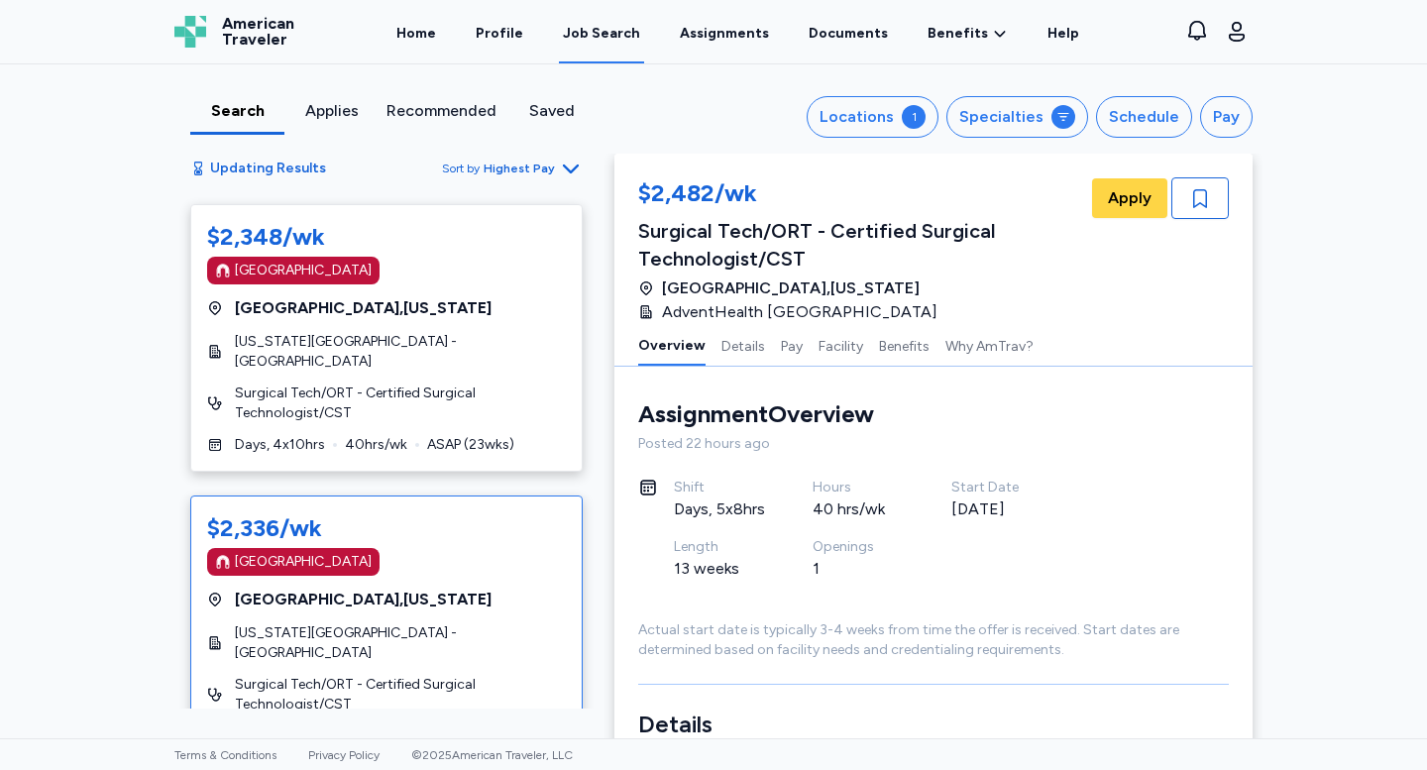
scroll to position [1792, 0]
click at [911, 119] on button "Locations 1" at bounding box center [873, 117] width 132 height 42
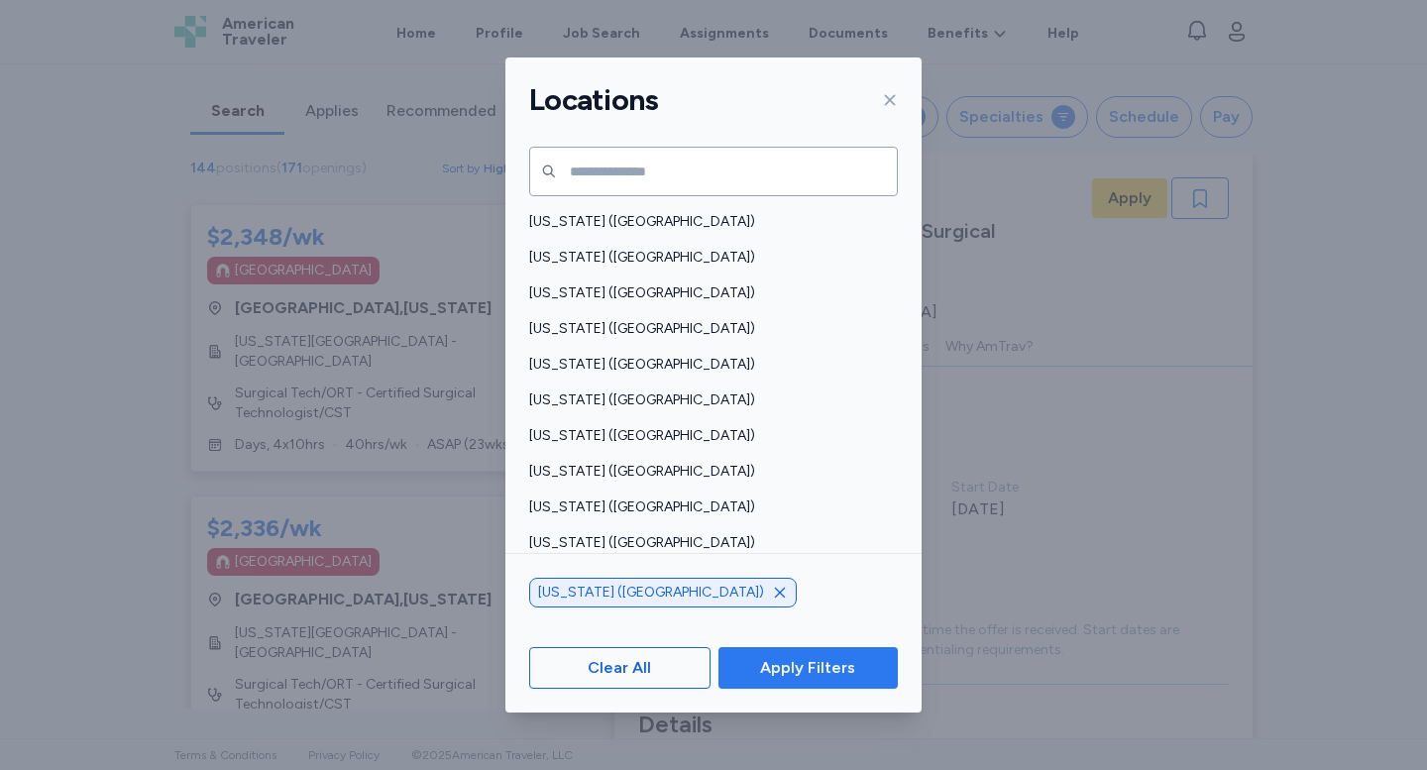
click at [805, 675] on span "Apply Filters" at bounding box center [807, 668] width 95 height 24
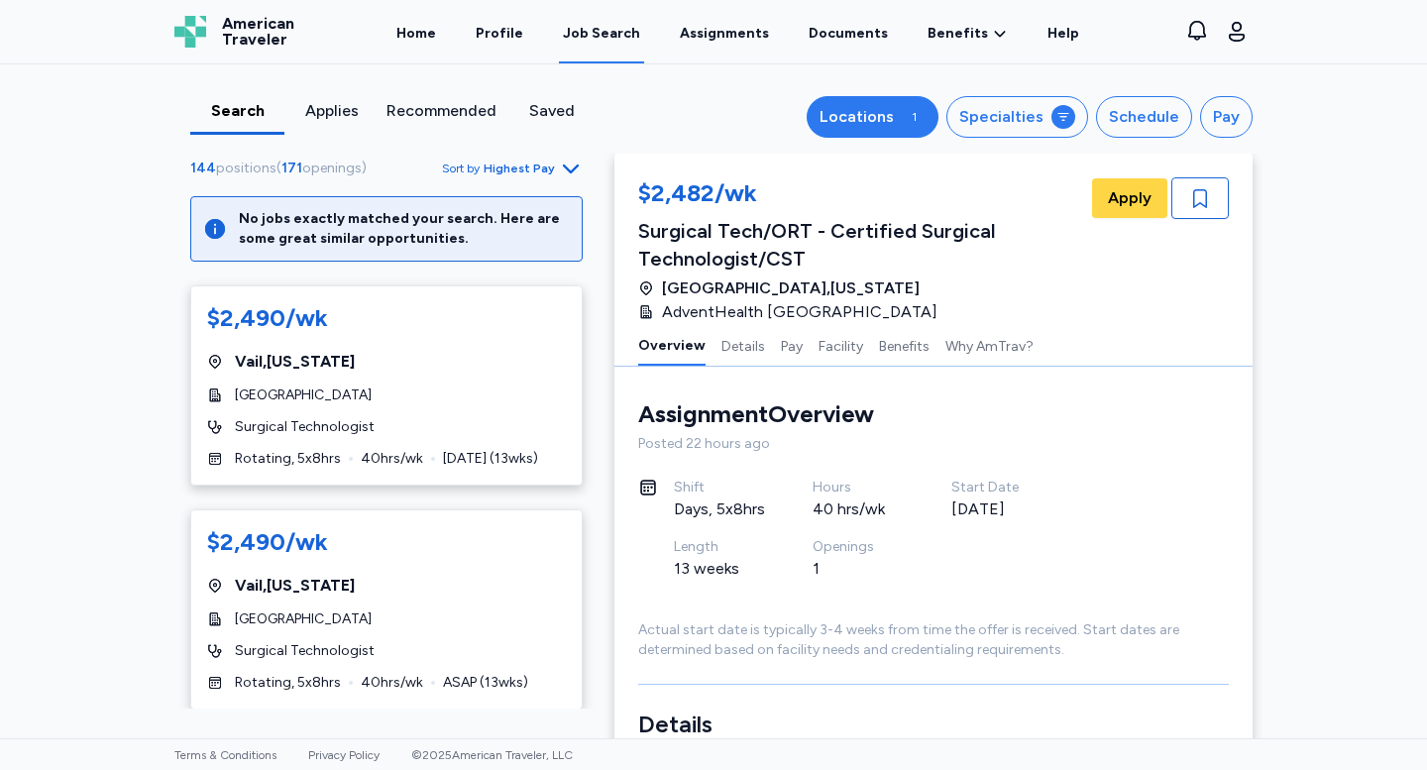
click at [909, 109] on button "Locations 1" at bounding box center [873, 117] width 132 height 42
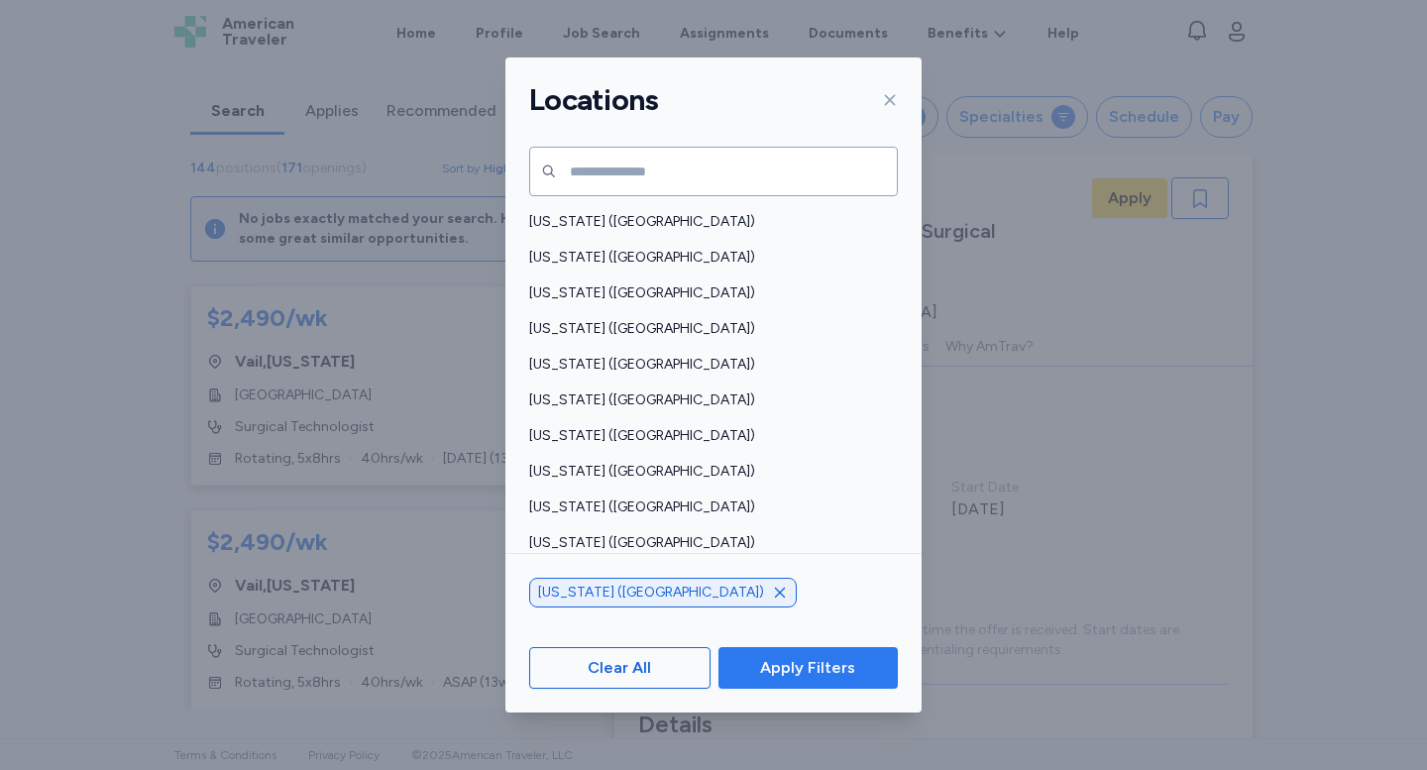
click at [777, 667] on span "Apply Filters" at bounding box center [807, 668] width 95 height 24
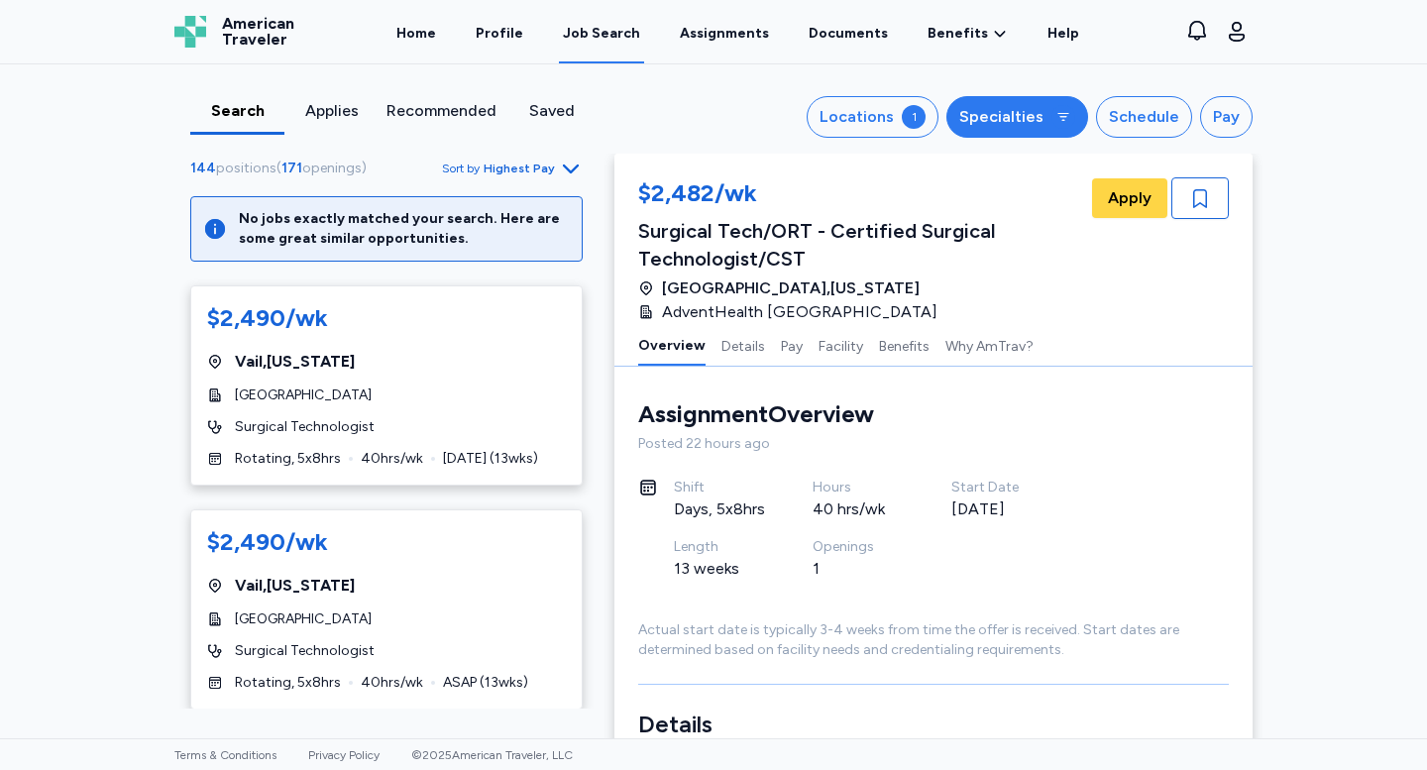
click at [1023, 121] on div "Specialties" at bounding box center [1001, 117] width 84 height 24
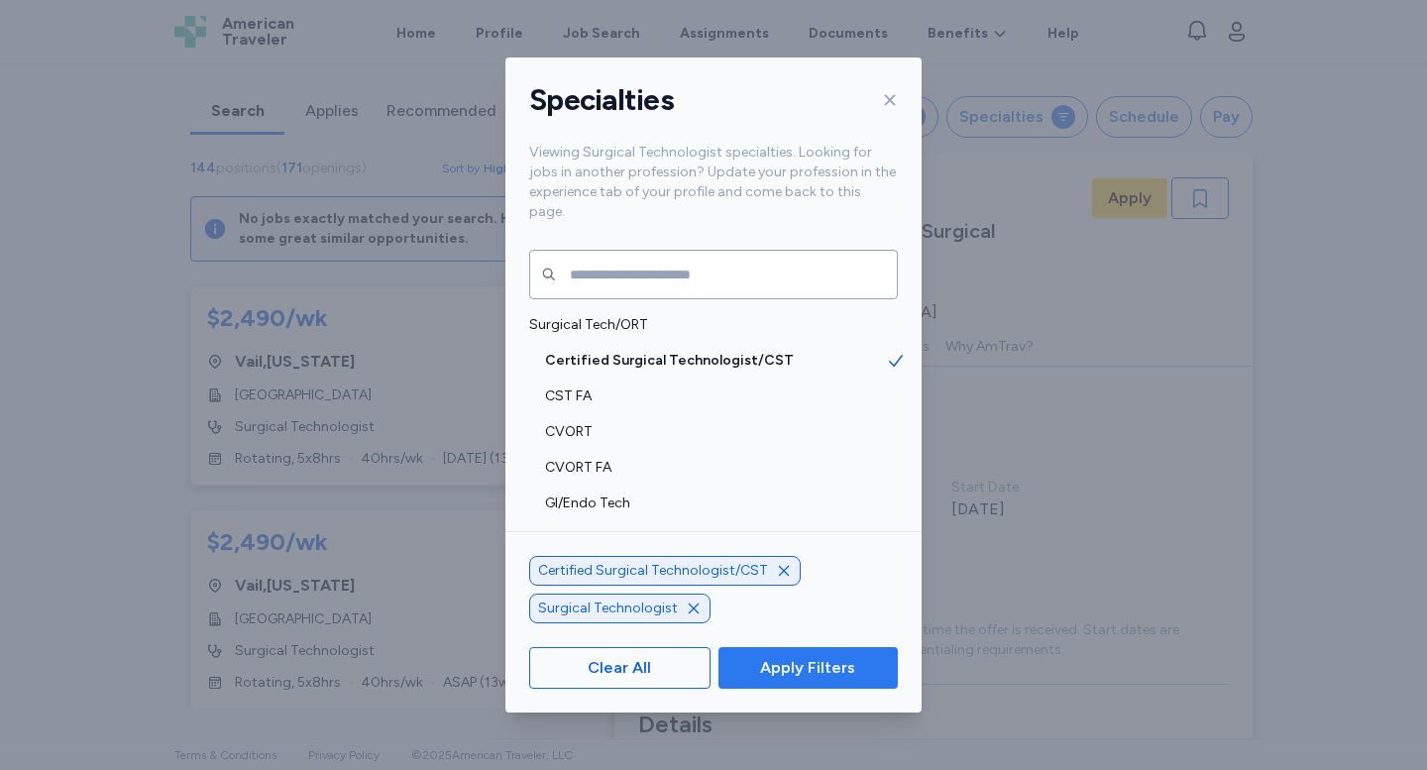
click at [810, 675] on span "Apply Filters" at bounding box center [807, 668] width 95 height 24
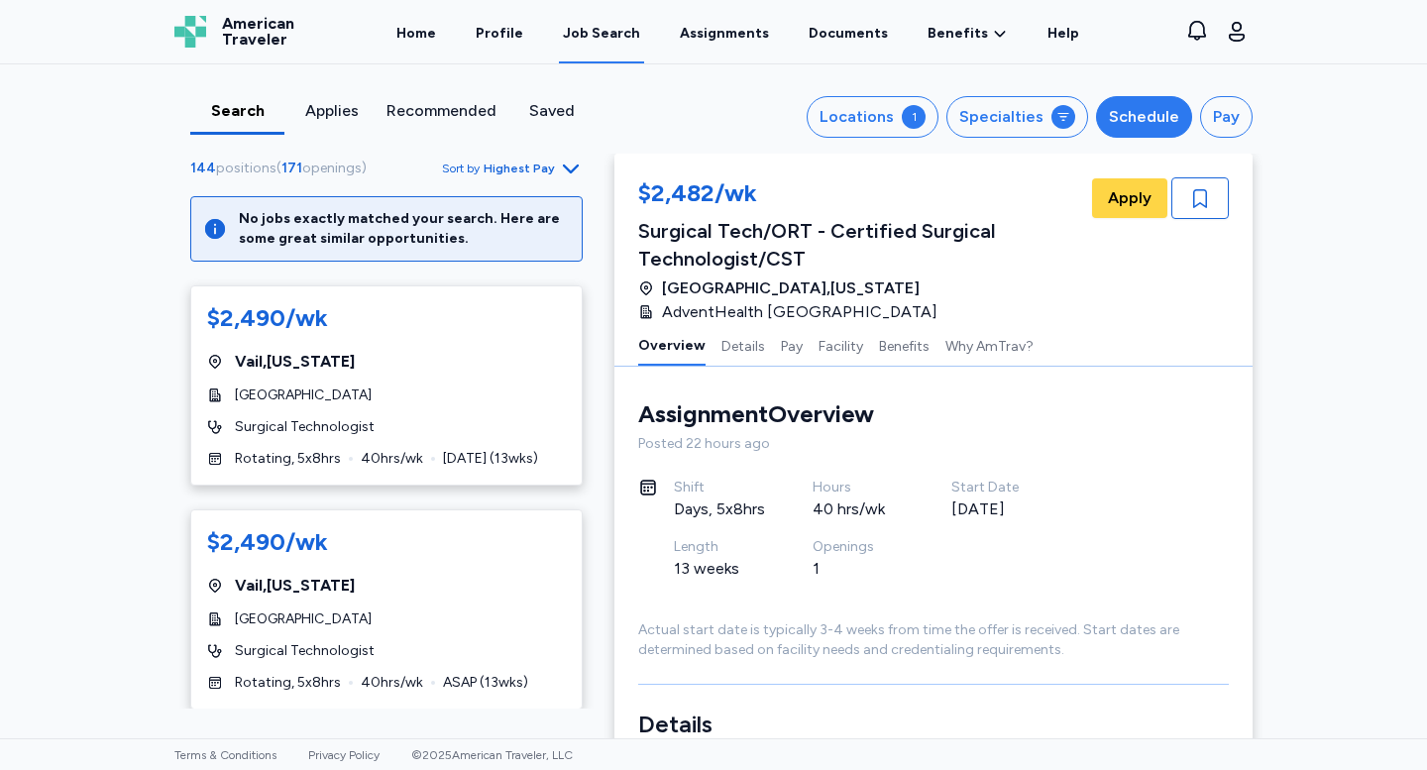
click at [1151, 108] on div "Schedule" at bounding box center [1144, 117] width 70 height 24
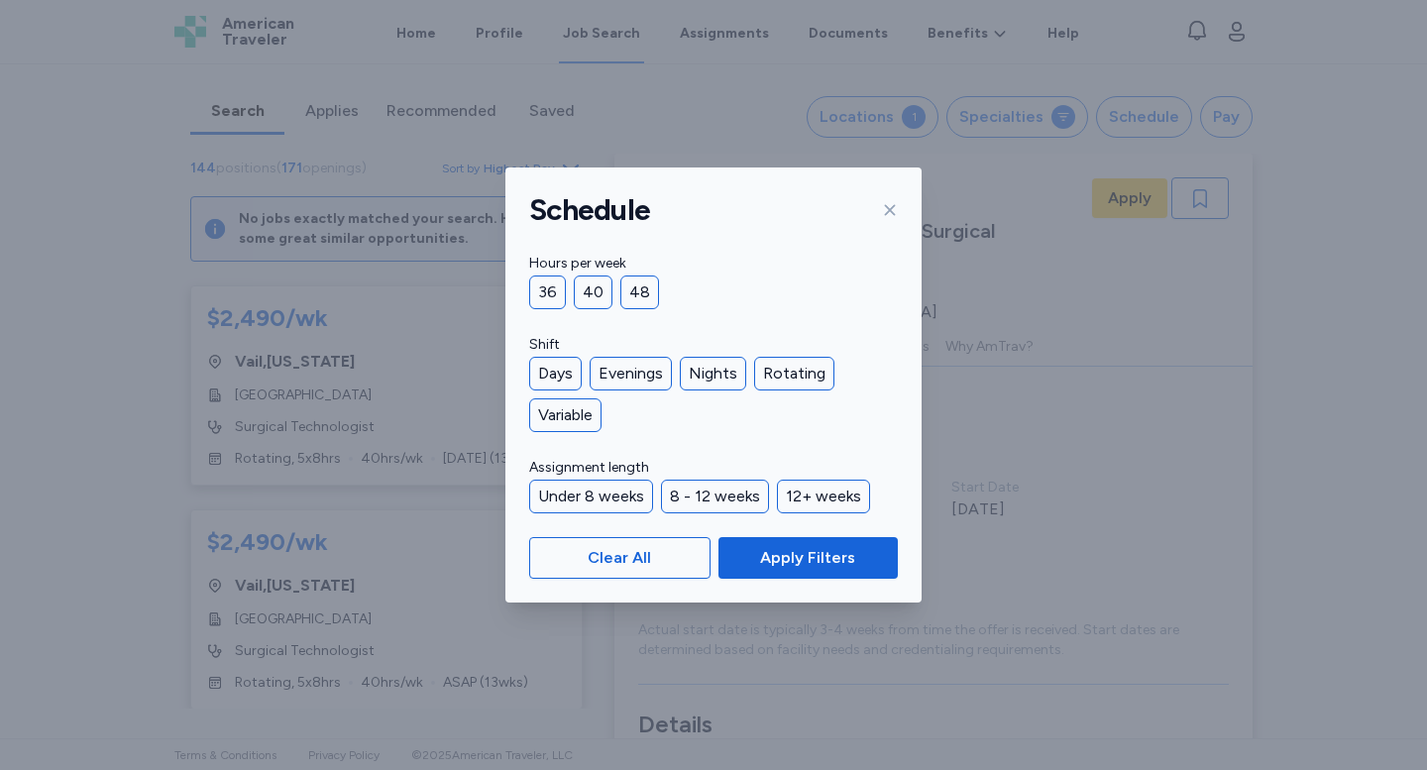
click at [1098, 293] on div "Schedule Hours per week 36 40 48 Shift Days Evenings Nights Rotating Variable A…" at bounding box center [713, 385] width 1427 height 770
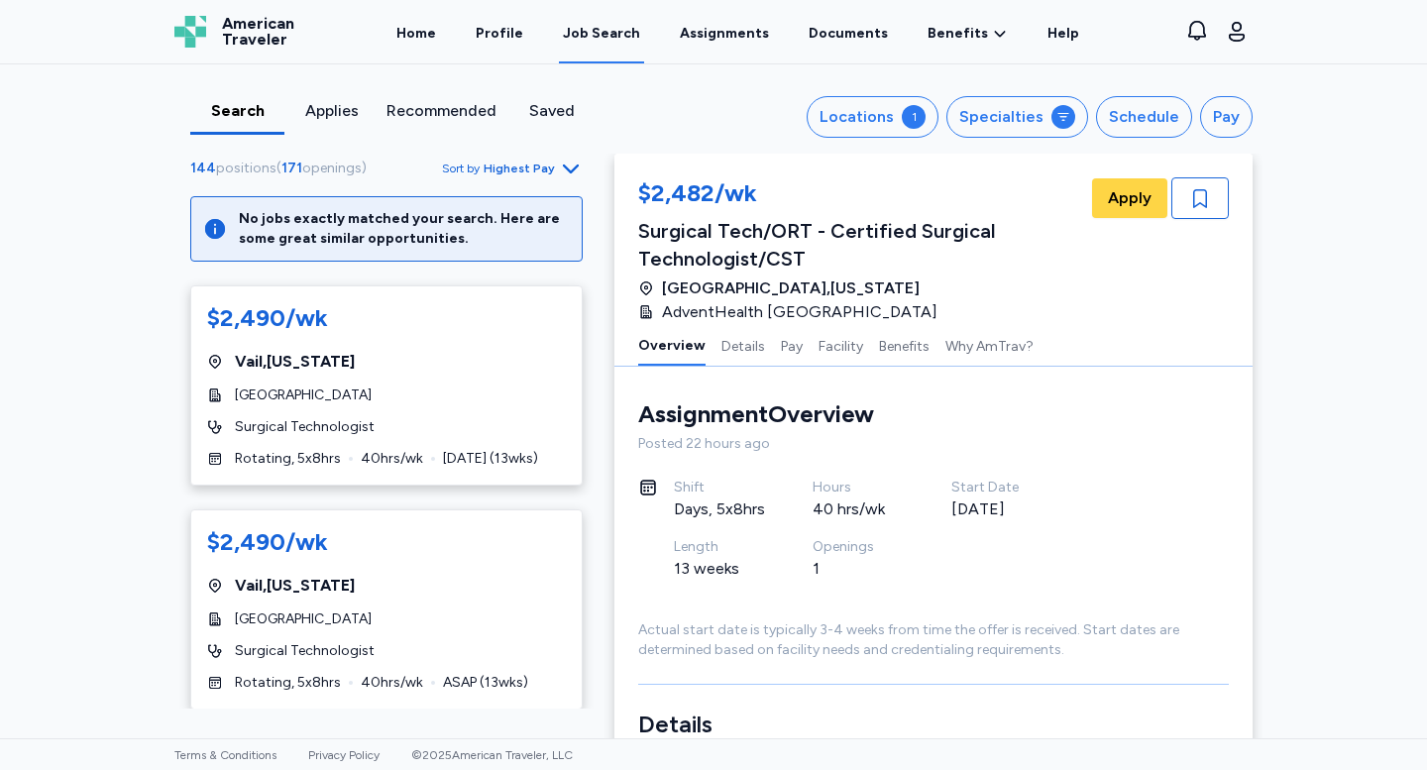
click at [562, 165] on icon "button" at bounding box center [571, 169] width 24 height 24
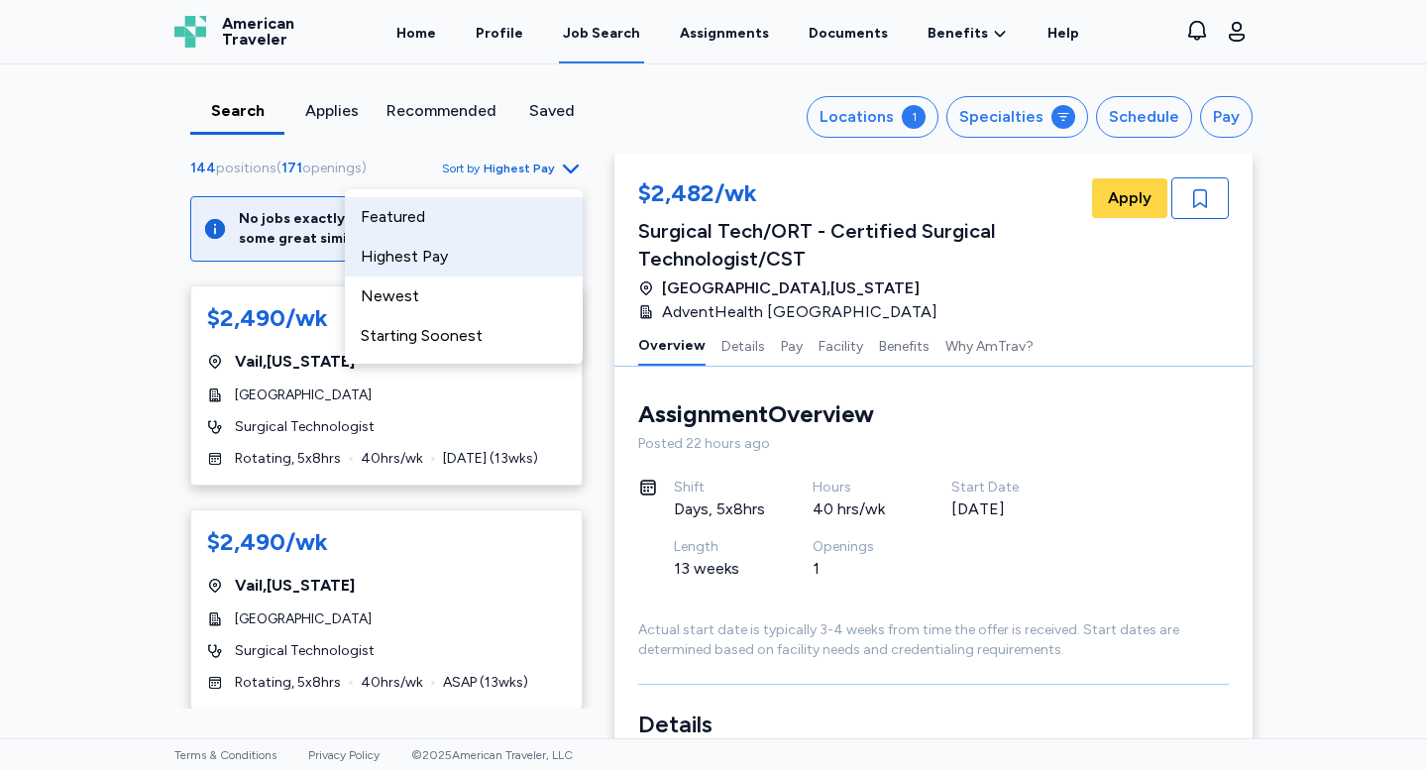
click at [510, 216] on div "Featured" at bounding box center [464, 217] width 238 height 40
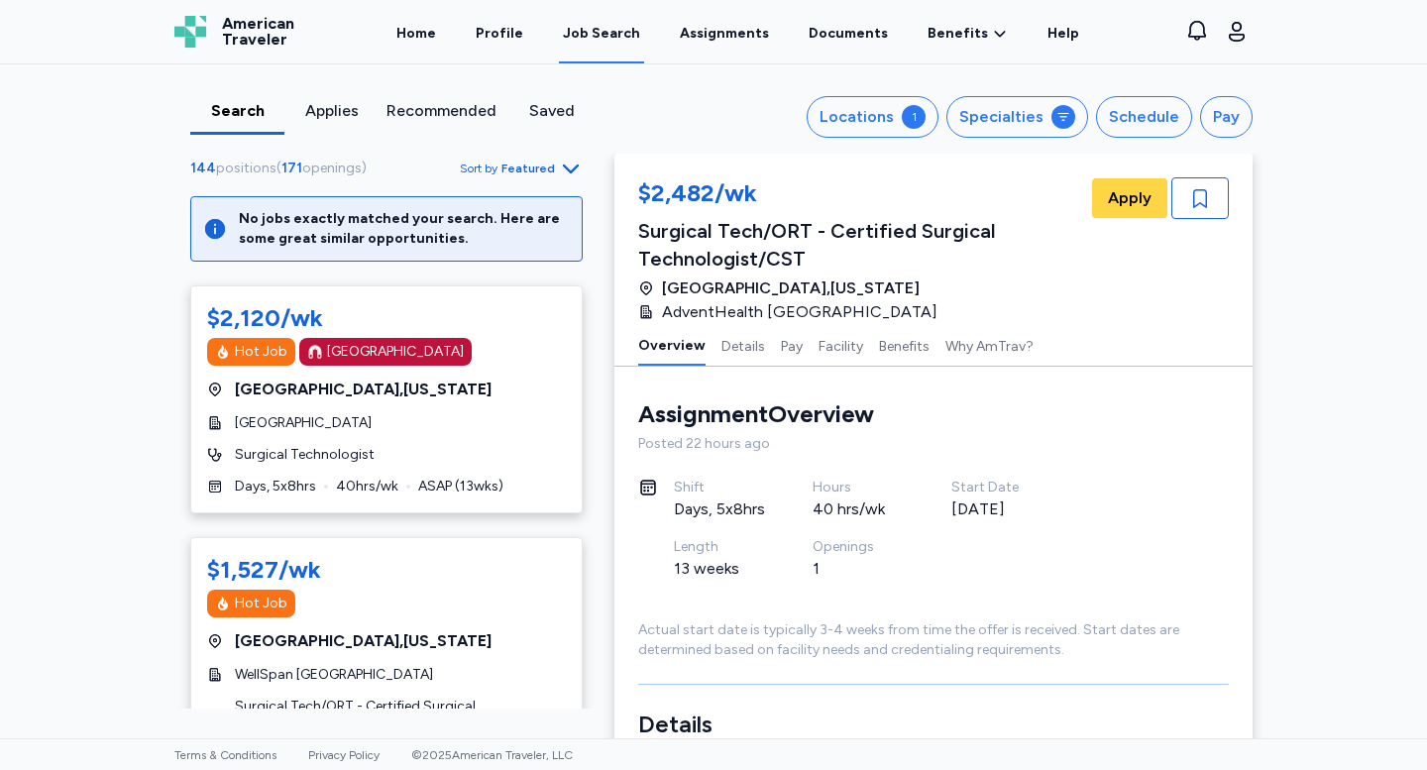
click at [570, 163] on icon "button" at bounding box center [571, 169] width 24 height 24
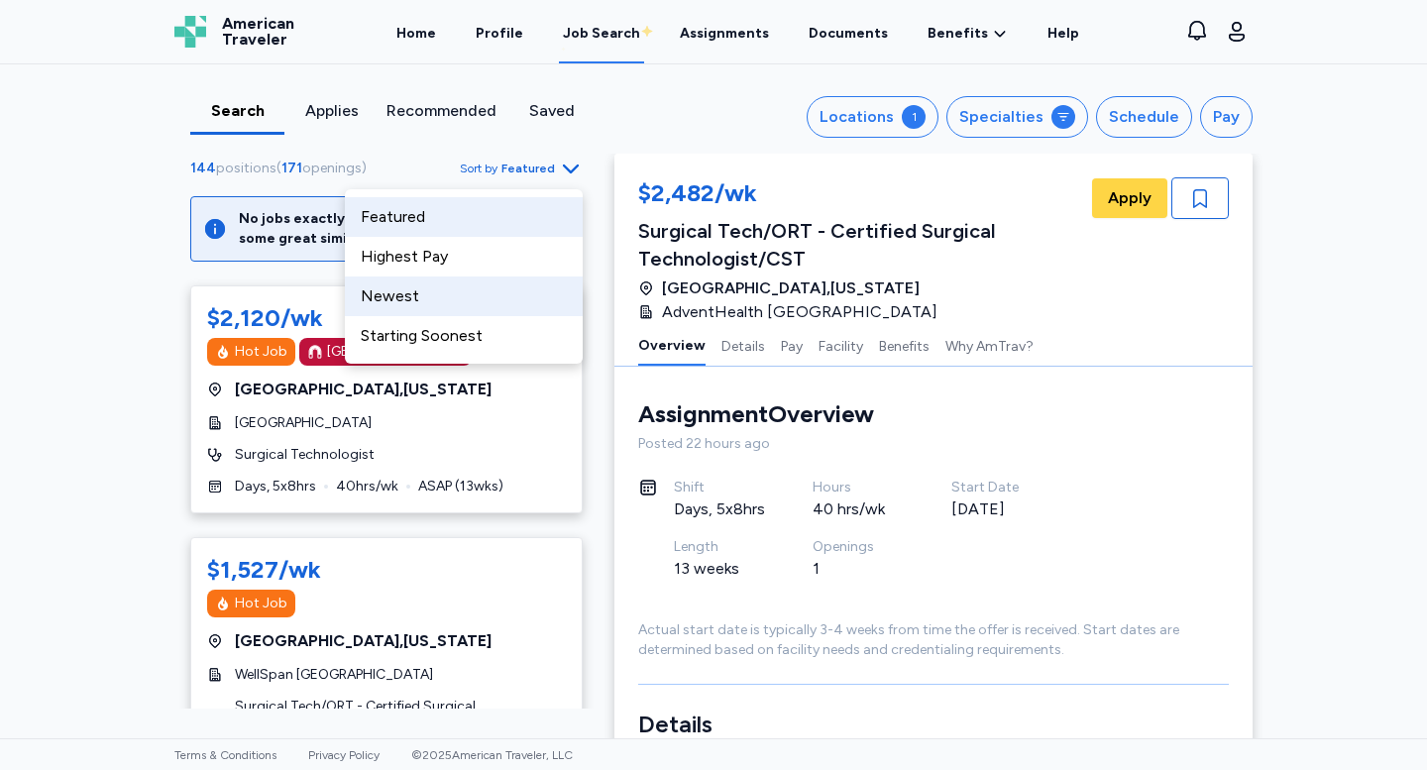
click at [514, 289] on div "Newest" at bounding box center [464, 297] width 238 height 40
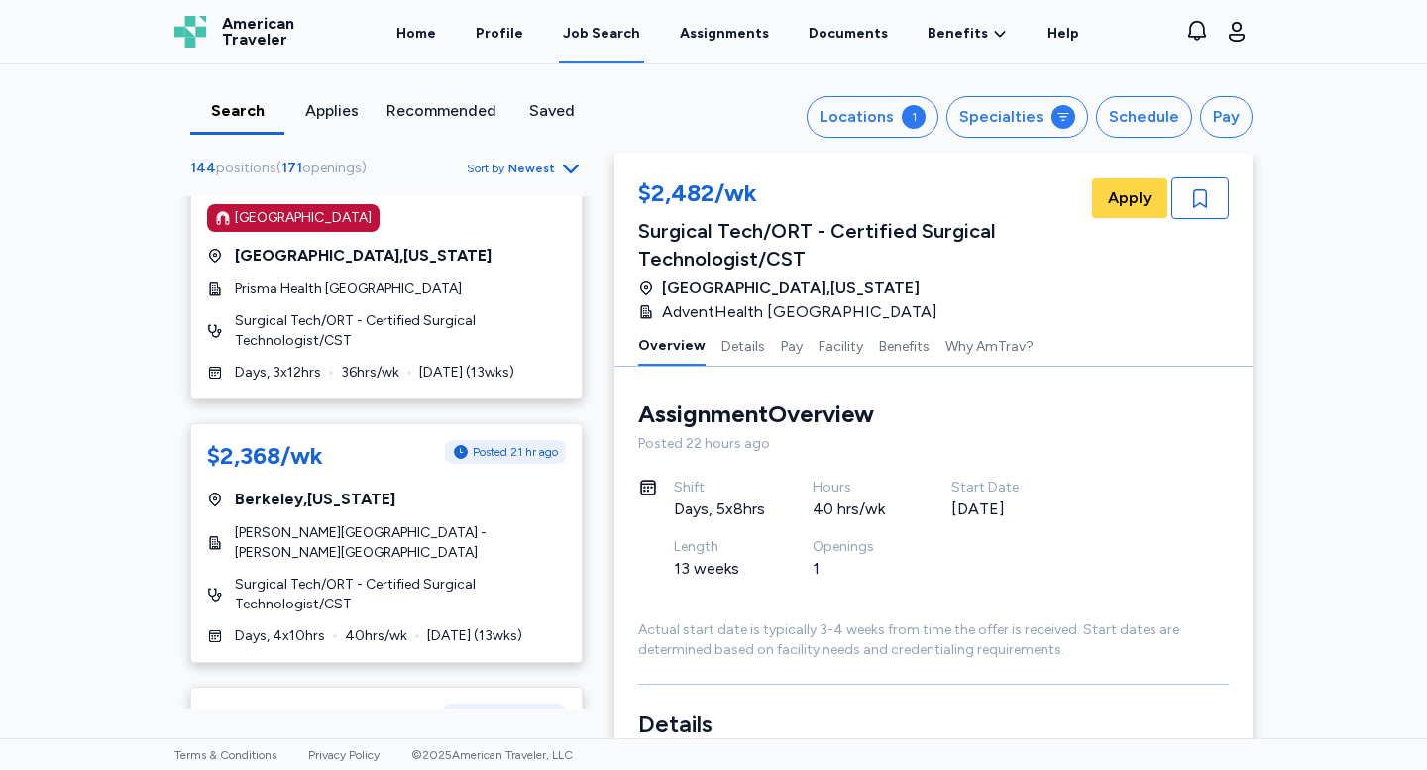
scroll to position [364, 0]
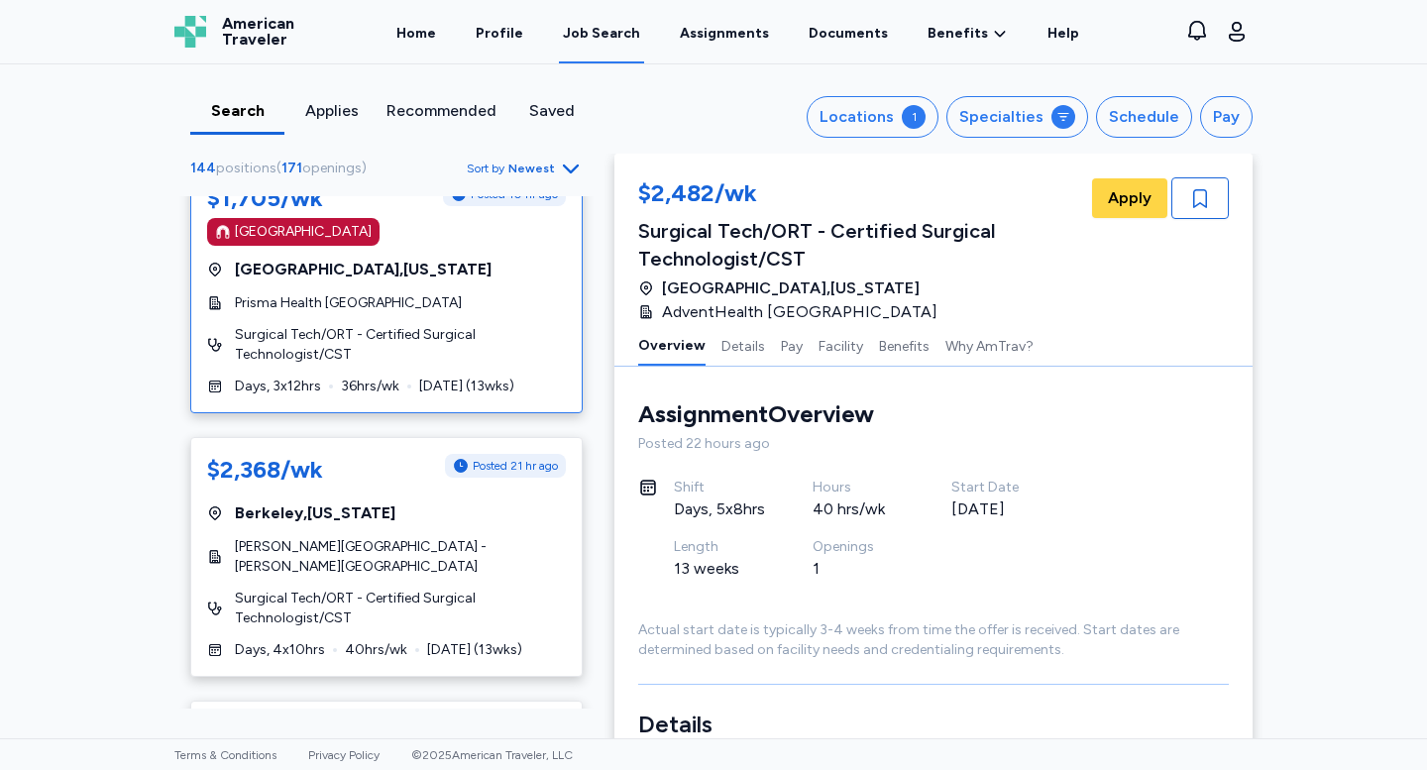
click at [420, 386] on span "Nov 3 ( 13 wks)" at bounding box center [466, 387] width 95 height 20
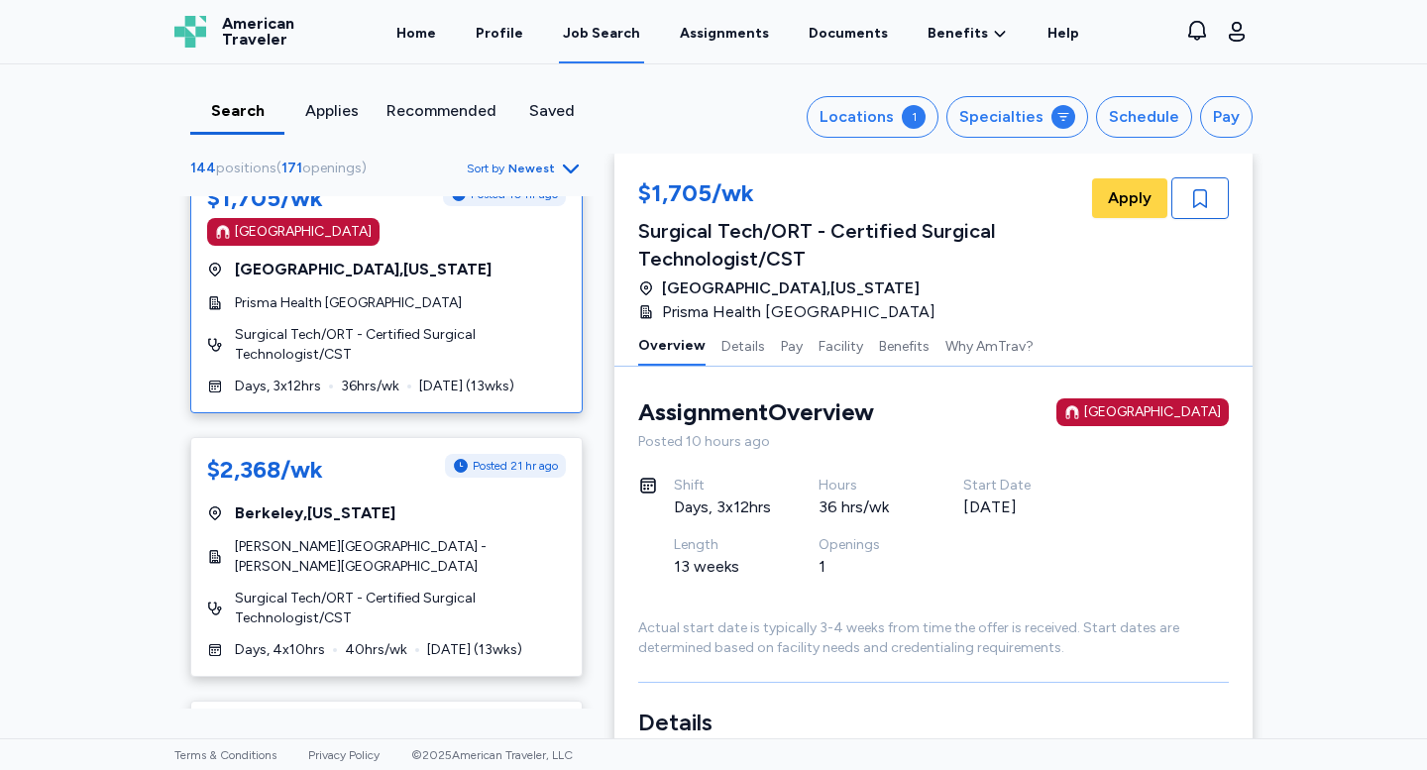
click at [1200, 222] on div "$1,705/wk Surgical Tech/ORT - Certified Surgical Technologist/CST Greenville , …" at bounding box center [933, 250] width 591 height 147
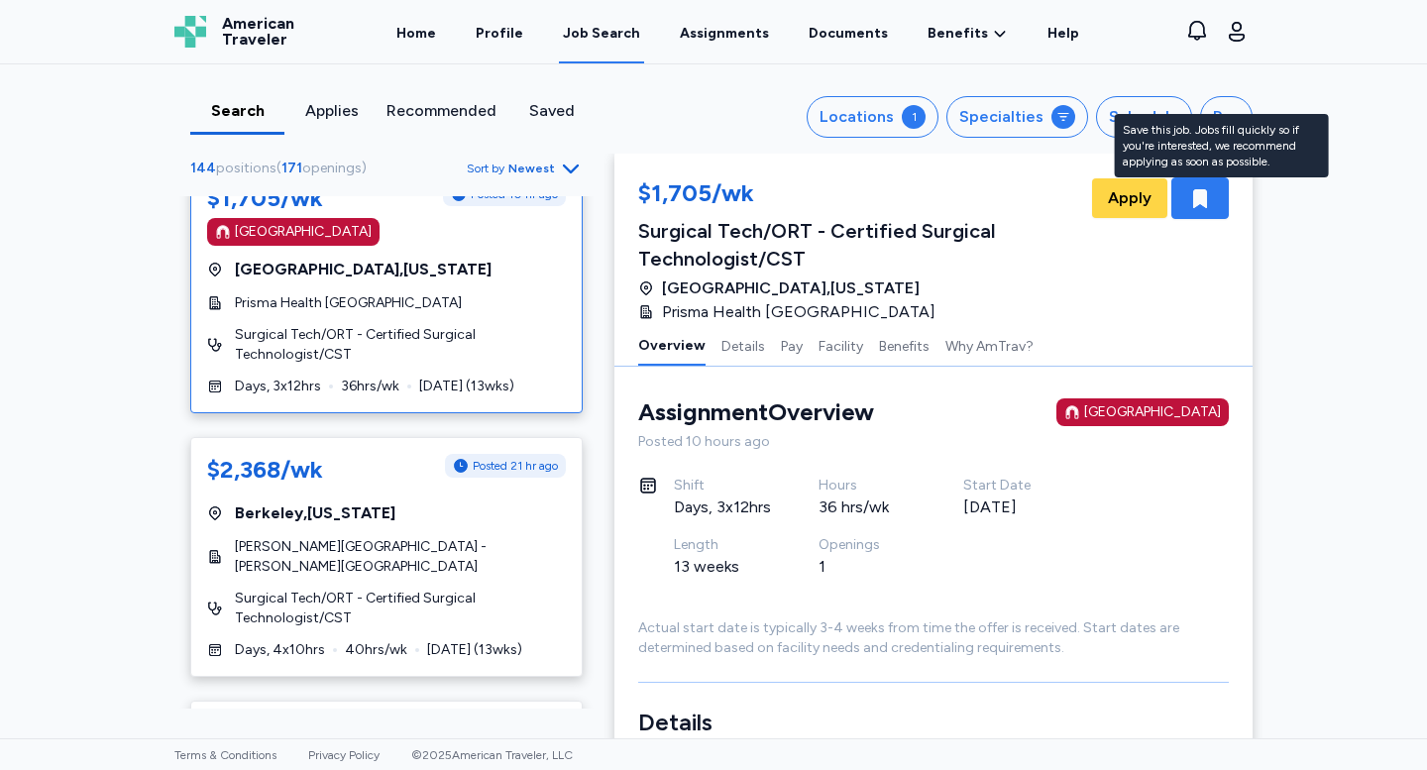
click at [1201, 207] on icon "button" at bounding box center [1200, 198] width 24 height 24
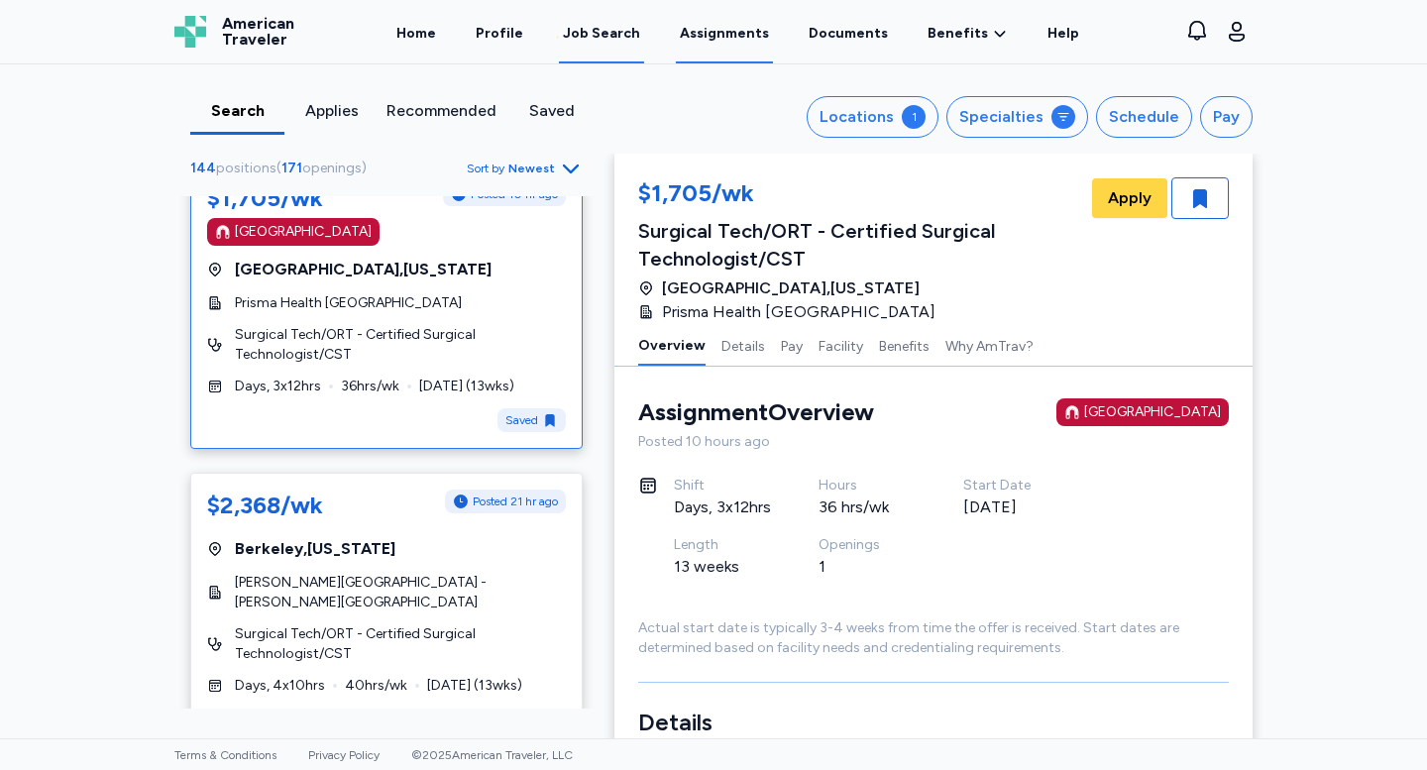
click at [719, 32] on link "Assignments" at bounding box center [724, 32] width 97 height 61
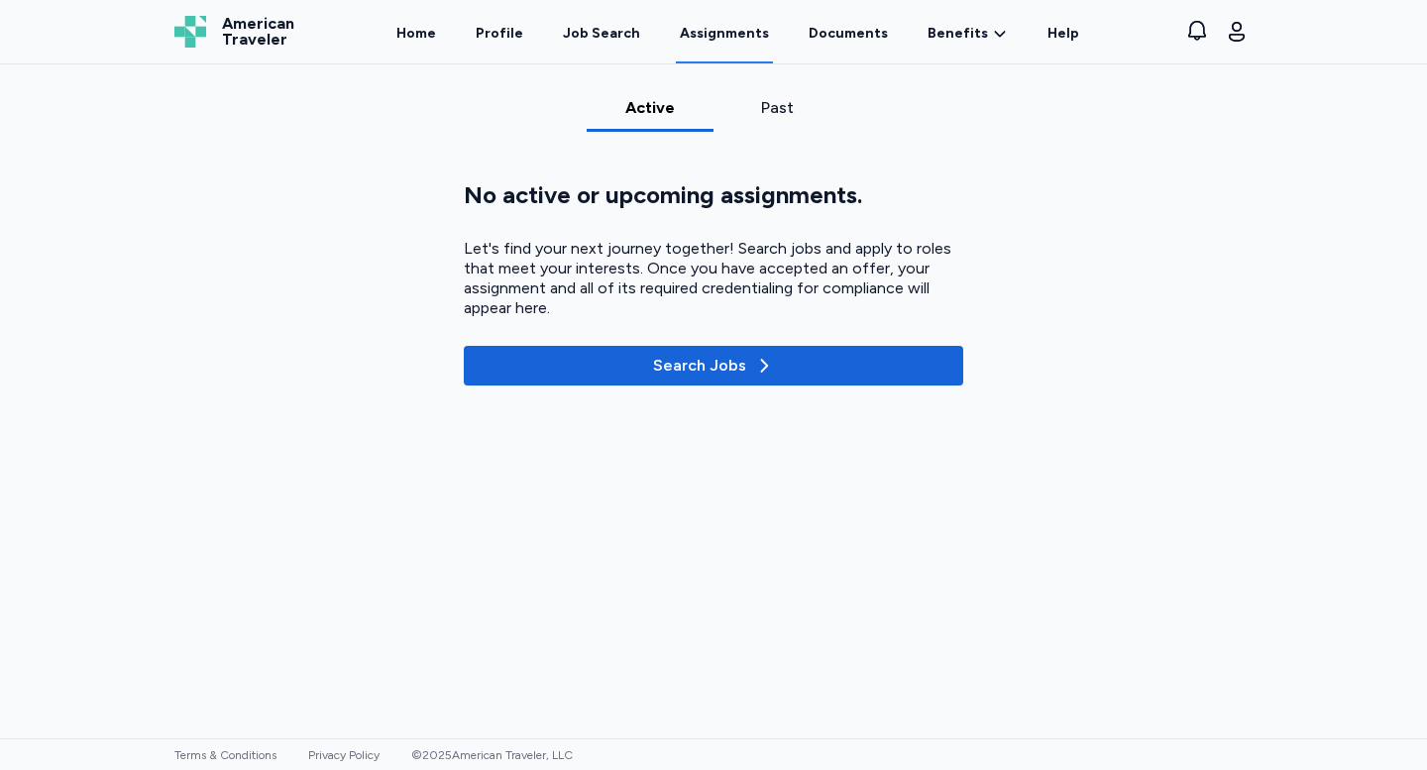
click at [767, 121] on div "Past" at bounding box center [777, 114] width 127 height 36
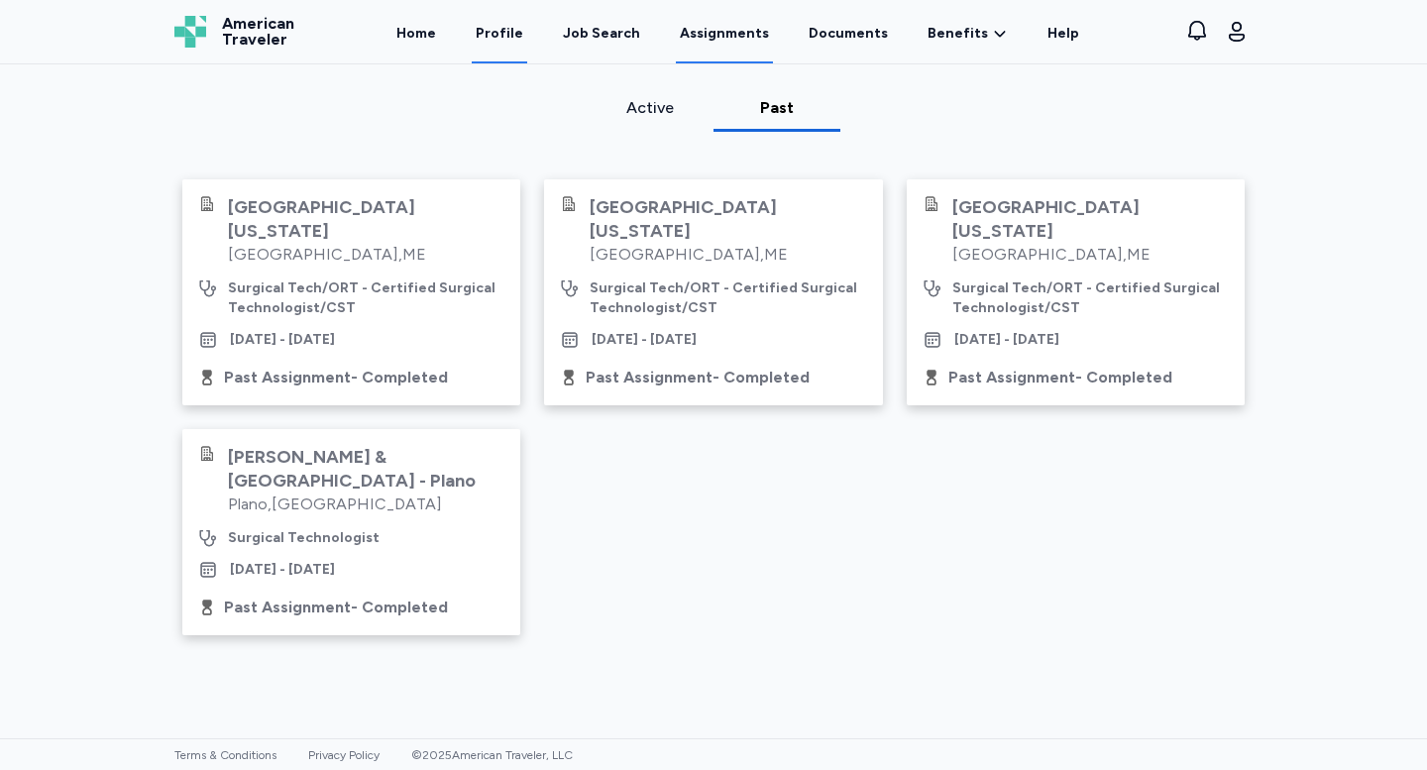
click at [507, 39] on link "Profile" at bounding box center [499, 32] width 55 height 61
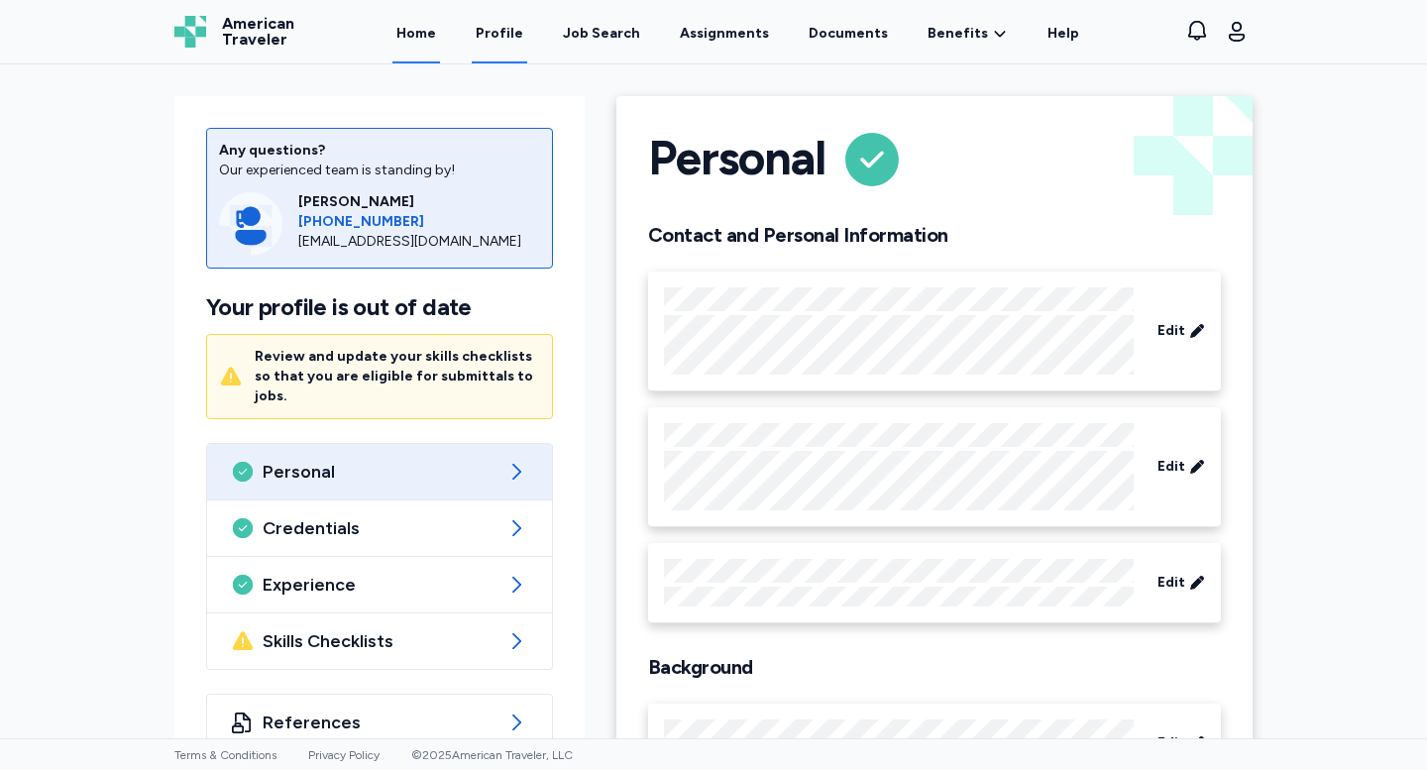
click at [426, 29] on link "Home" at bounding box center [416, 32] width 48 height 61
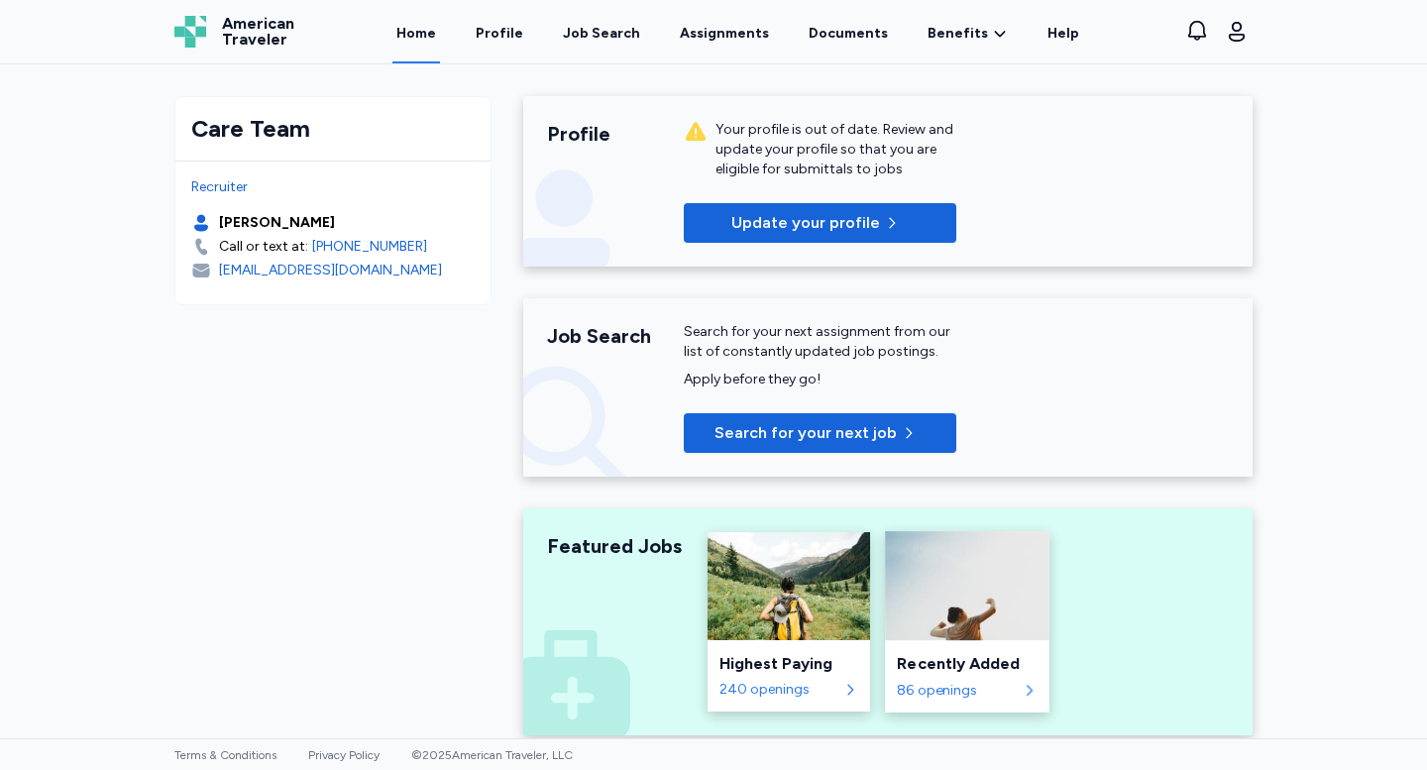
click at [950, 648] on div "Recently Added 86 openings" at bounding box center [967, 676] width 165 height 72
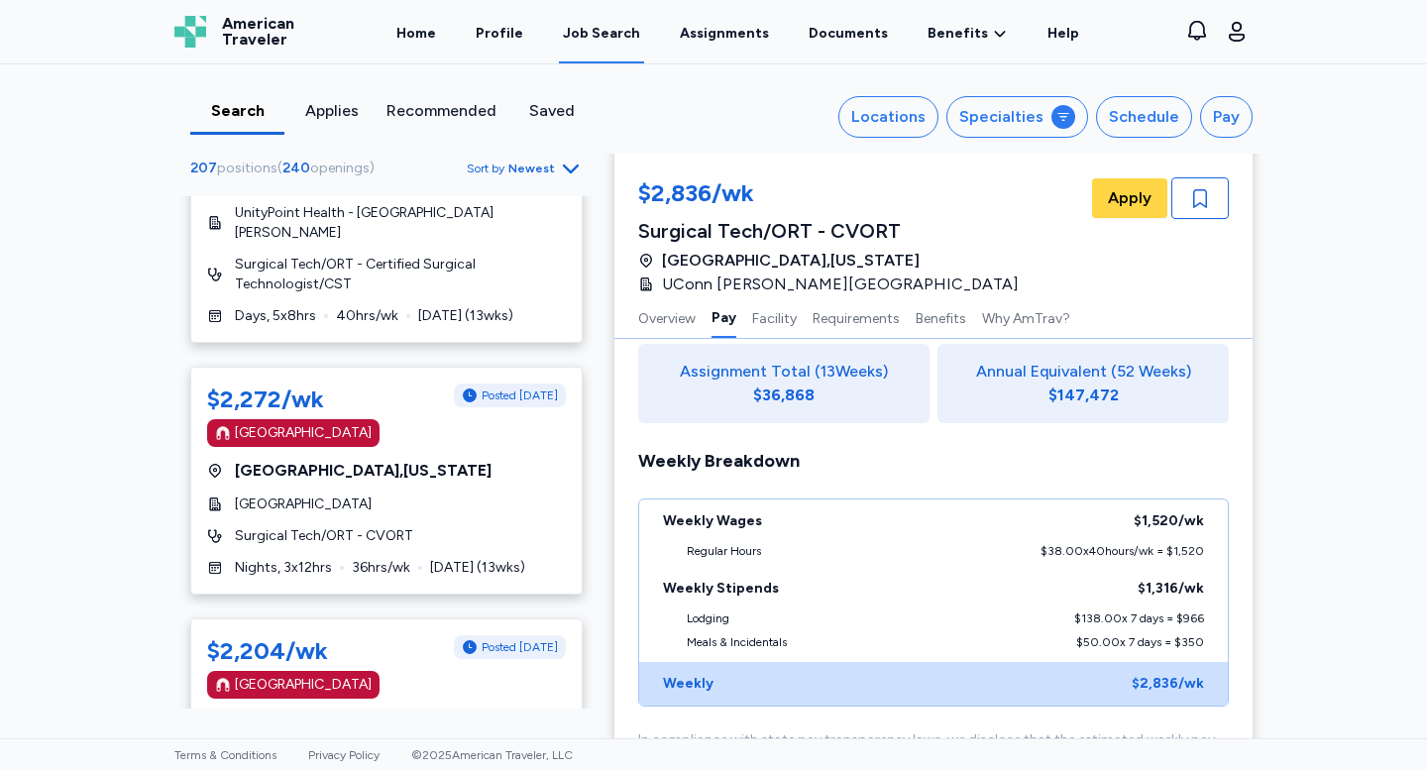
scroll to position [2159, 0]
click at [519, 458] on div "Atlanta , Georgia" at bounding box center [386, 470] width 359 height 24
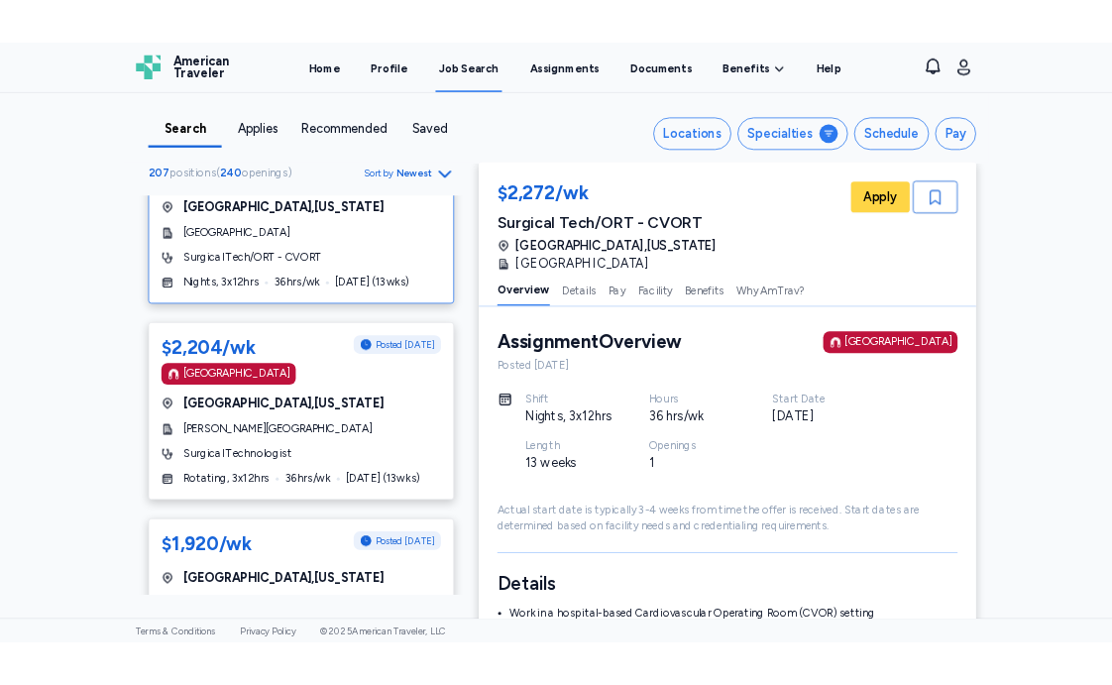
scroll to position [2426, 0]
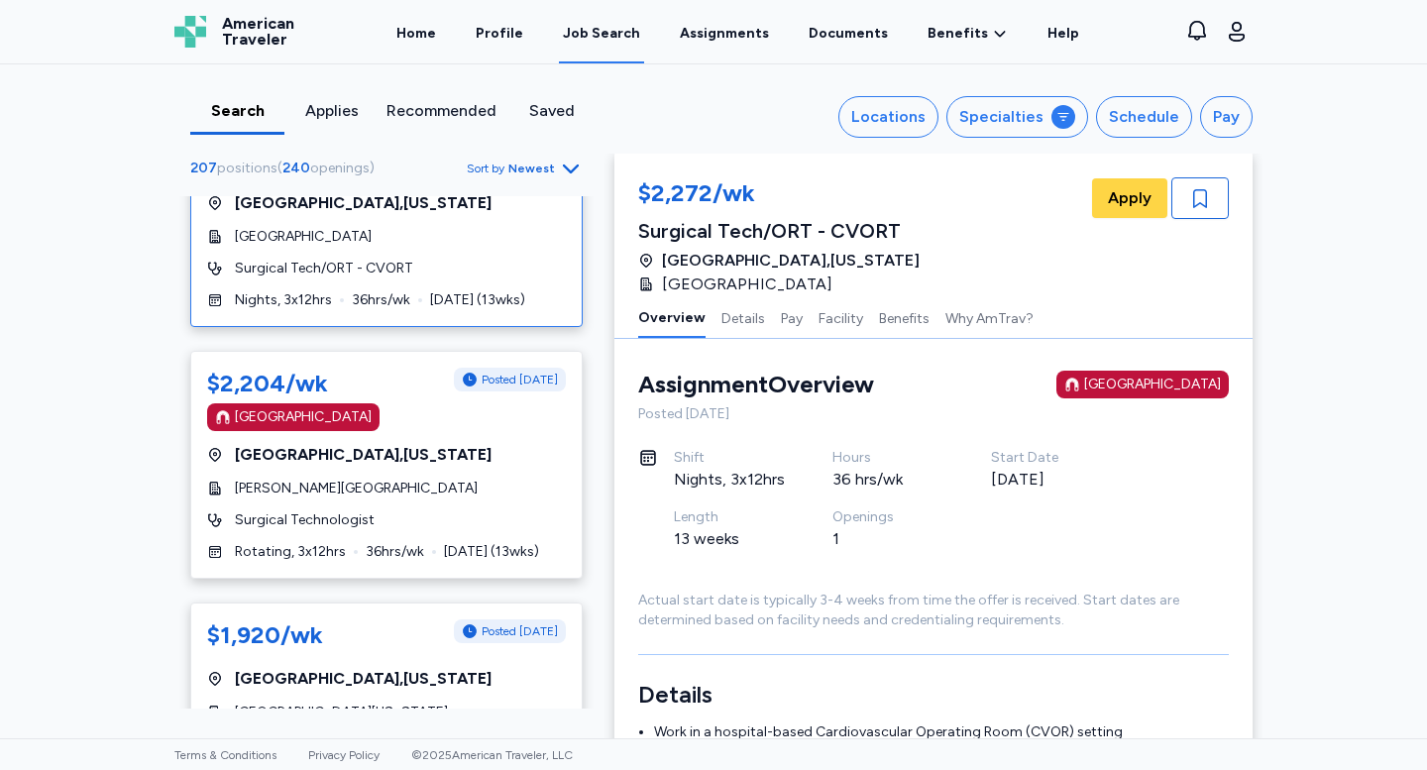
click at [519, 456] on div "$2,204/wk Posted 1 day ago Magnet Hospital Boston , Massachusetts Beth Israel D…" at bounding box center [386, 465] width 392 height 228
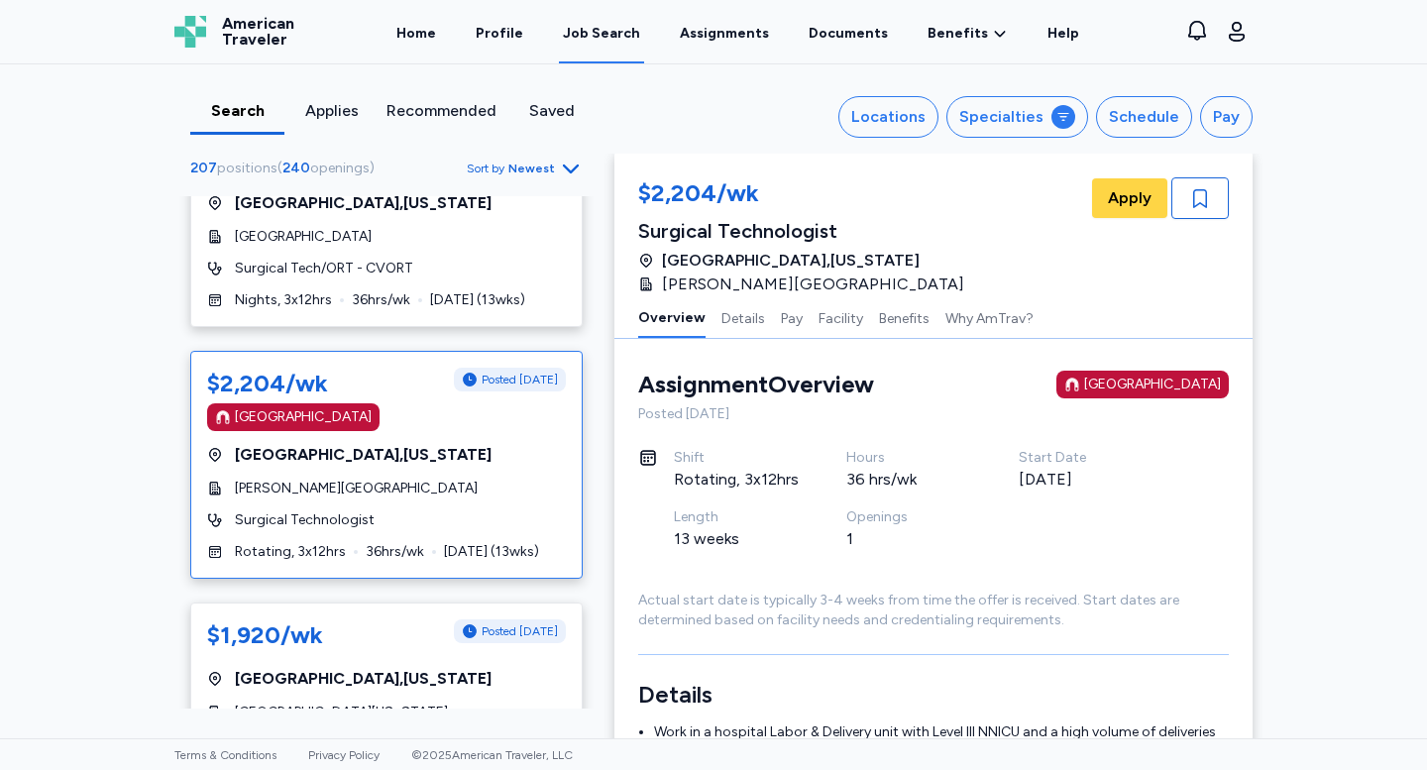
click at [519, 456] on div "$2,204/wk Posted 1 day ago Magnet Hospital Boston , Massachusetts Beth Israel D…" at bounding box center [386, 465] width 392 height 228
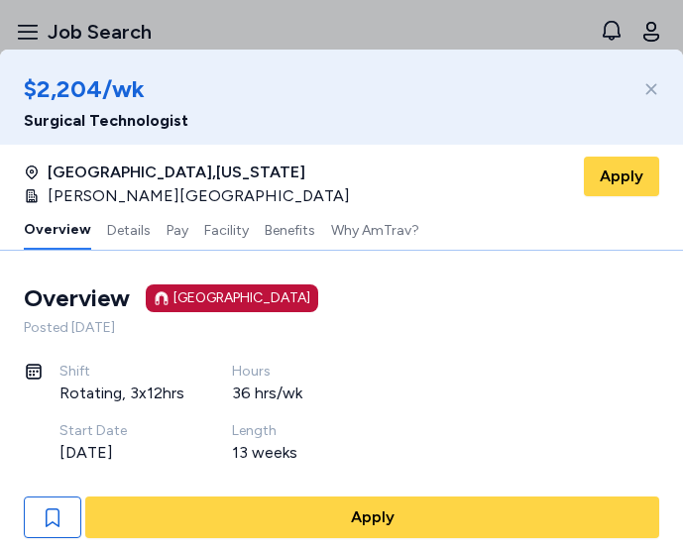
scroll to position [2567, 0]
